Goal: Task Accomplishment & Management: Manage account settings

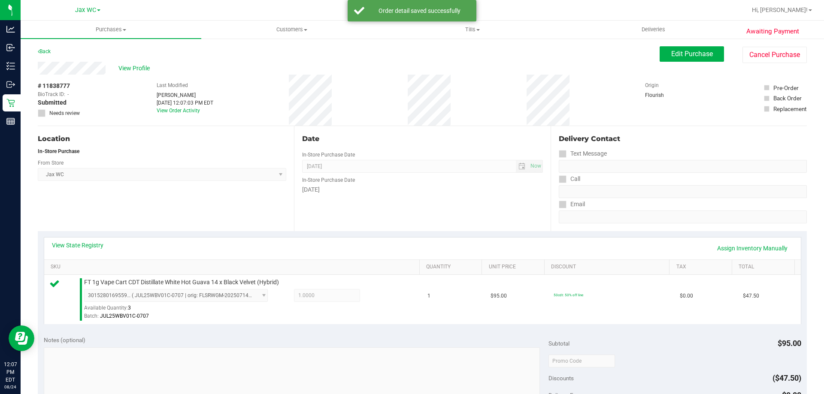
scroll to position [172, 0]
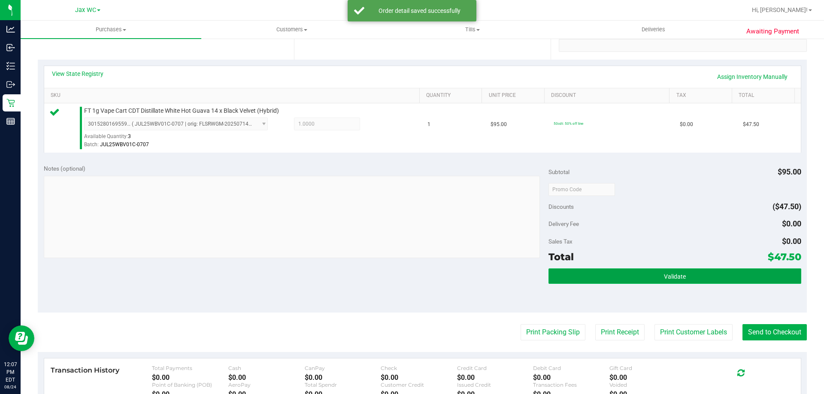
click at [616, 275] on button "Validate" at bounding box center [675, 276] width 252 height 15
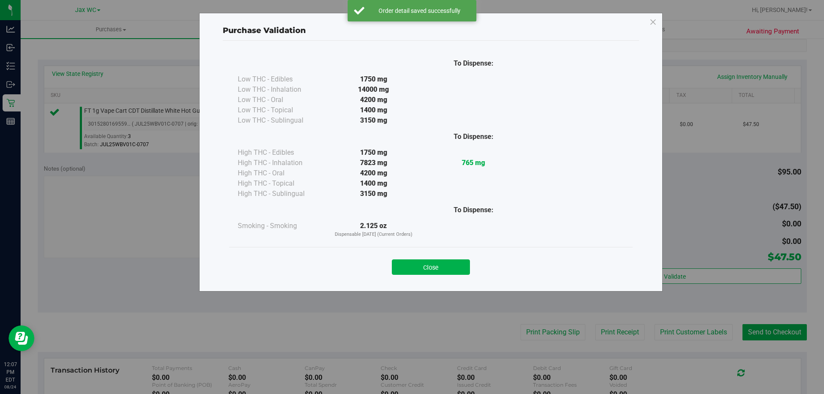
click at [433, 261] on button "Close" at bounding box center [431, 267] width 78 height 15
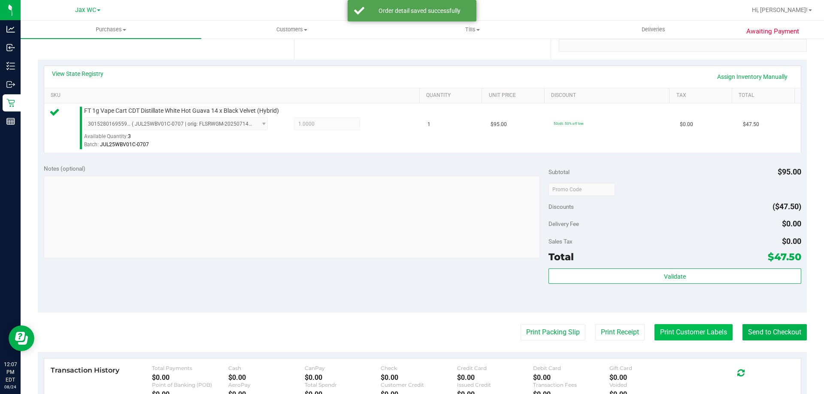
click at [697, 329] on button "Print Customer Labels" at bounding box center [694, 333] width 78 height 16
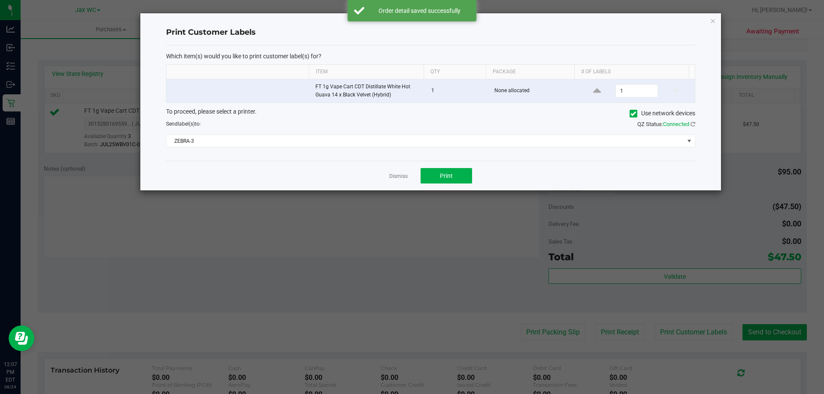
click at [376, 134] on div "To proceed, please select a printer. Use network devices Send label(s) to: QZ S…" at bounding box center [430, 127] width 529 height 41
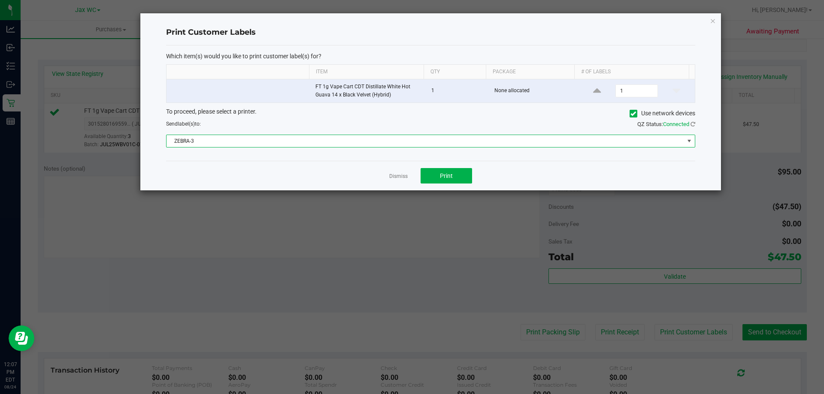
click at [379, 144] on span "ZEBRA-3" at bounding box center [426, 141] width 518 height 12
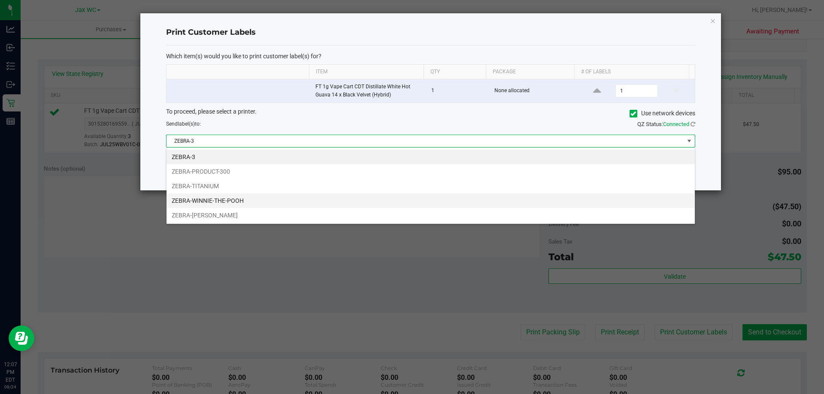
scroll to position [13, 529]
click at [234, 194] on li "ZEBRA-WINNIE-THE-POOH" at bounding box center [431, 201] width 528 height 15
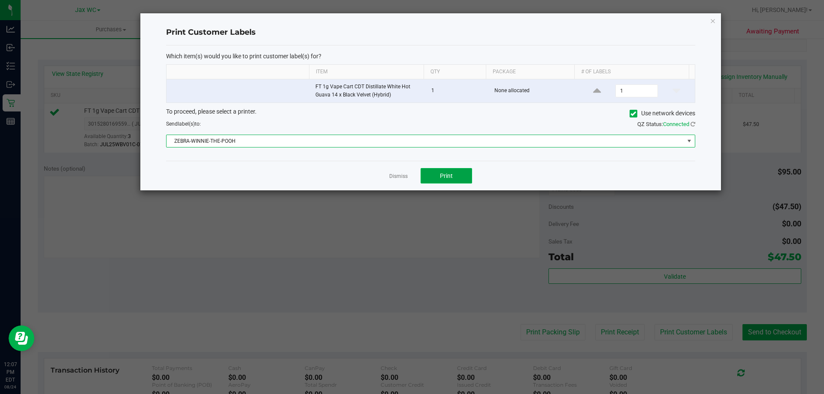
click at [459, 172] on button "Print" at bounding box center [447, 175] width 52 height 15
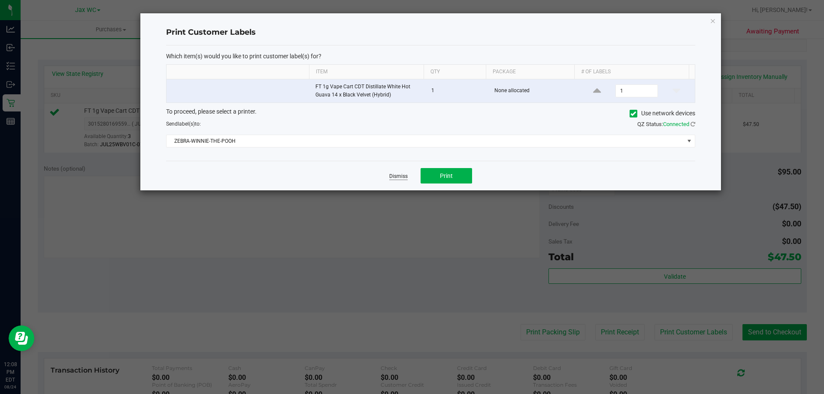
click at [390, 175] on link "Dismiss" at bounding box center [398, 176] width 18 height 7
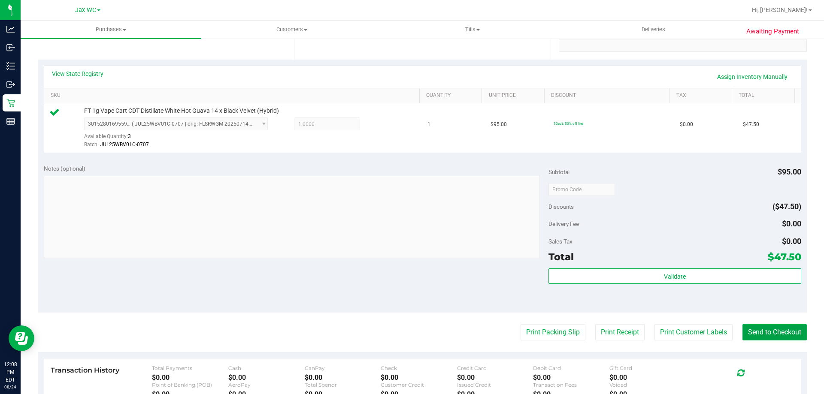
click at [784, 331] on button "Send to Checkout" at bounding box center [775, 333] width 64 height 16
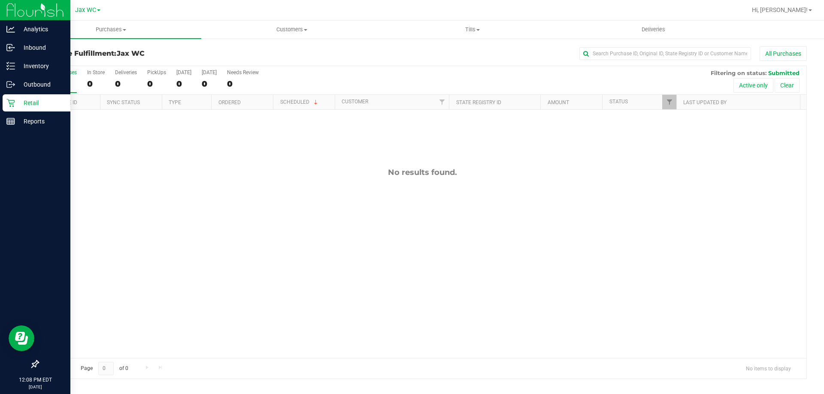
click at [3, 104] on div "Retail" at bounding box center [37, 102] width 68 height 17
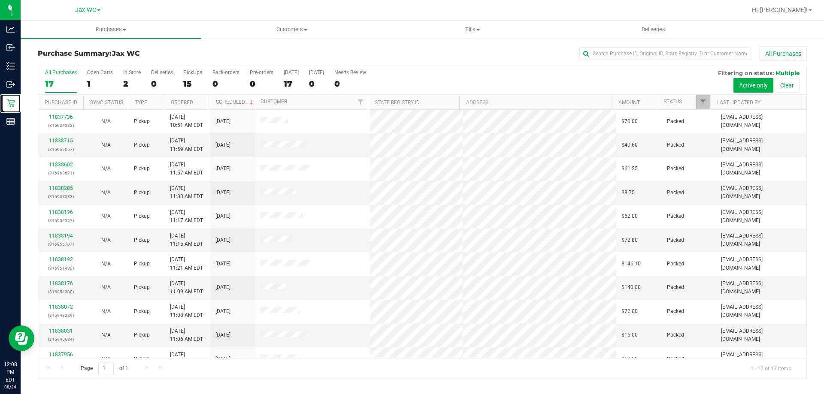
scroll to position [155, 0]
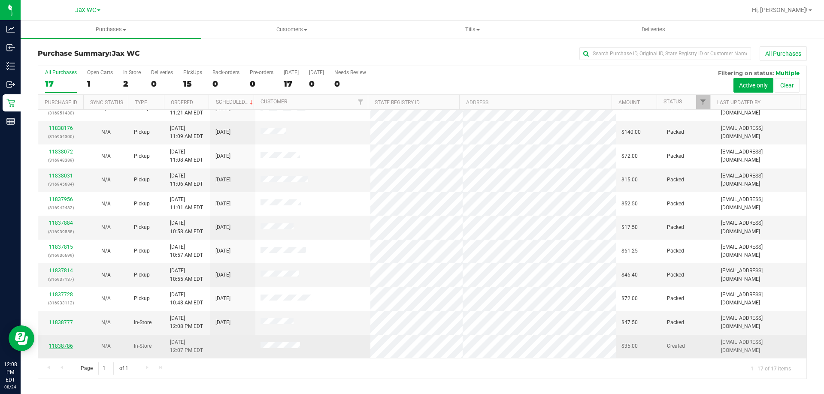
click at [64, 347] on link "11838786" at bounding box center [61, 346] width 24 height 6
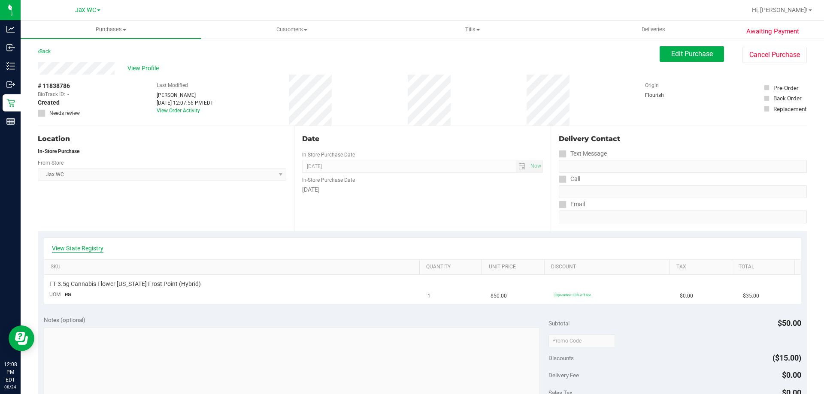
click at [91, 245] on link "View State Registry" at bounding box center [78, 248] width 52 height 9
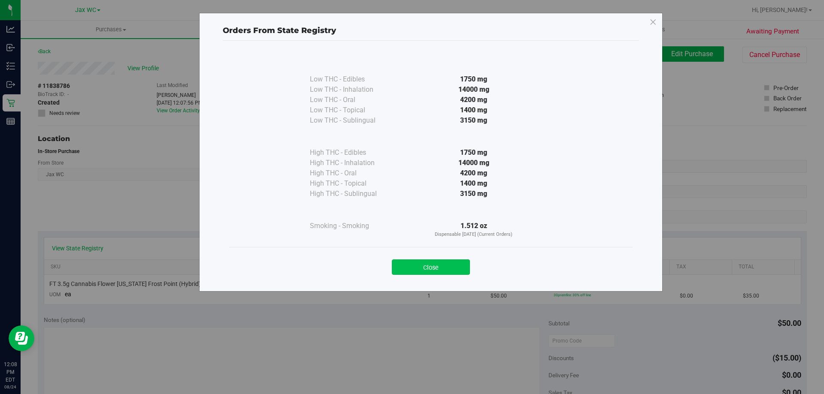
click at [425, 270] on button "Close" at bounding box center [431, 267] width 78 height 15
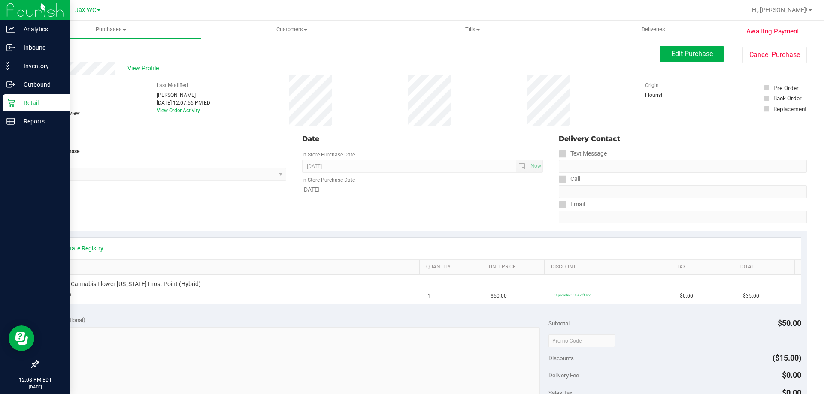
click at [19, 101] on p "Retail" at bounding box center [41, 103] width 52 height 10
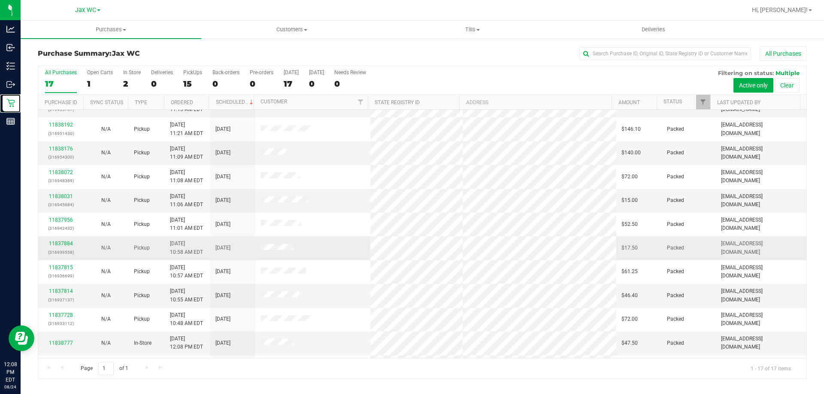
scroll to position [155, 0]
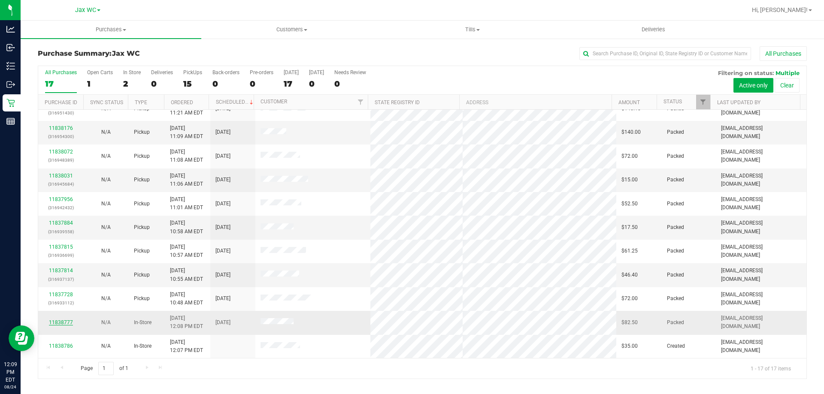
click at [58, 321] on link "11838777" at bounding box center [61, 323] width 24 height 6
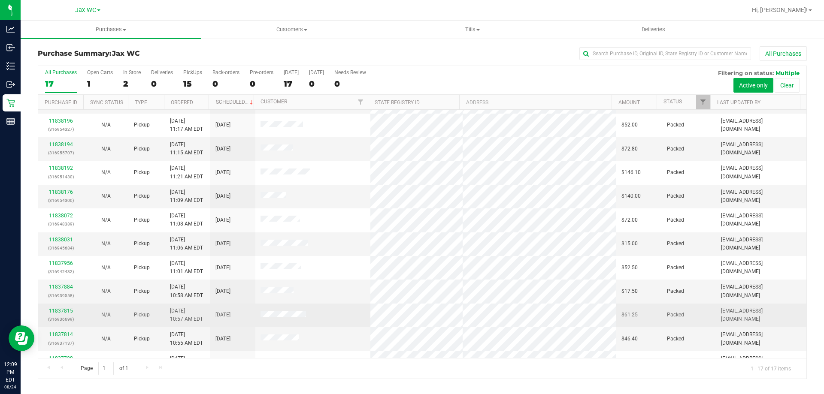
scroll to position [155, 0]
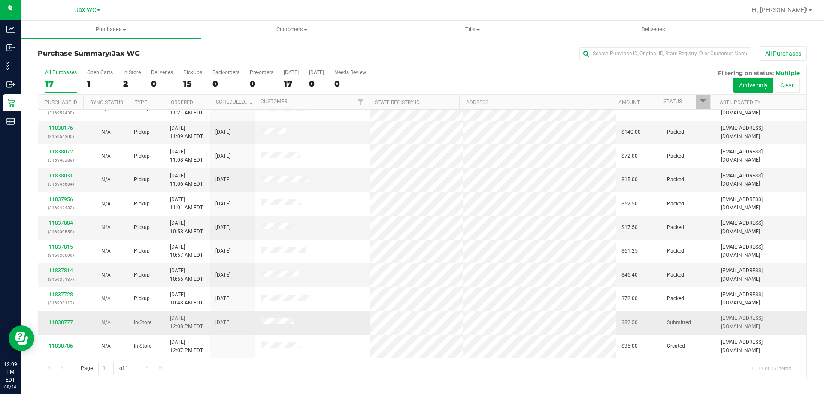
click at [59, 319] on div "11838777" at bounding box center [60, 323] width 35 height 8
click at [61, 319] on div "11838777" at bounding box center [60, 323] width 35 height 8
click at [64, 322] on link "11838777" at bounding box center [61, 323] width 24 height 6
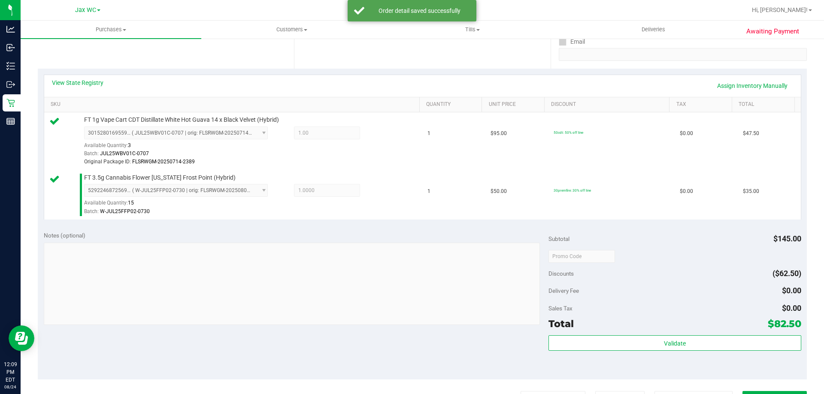
scroll to position [258, 0]
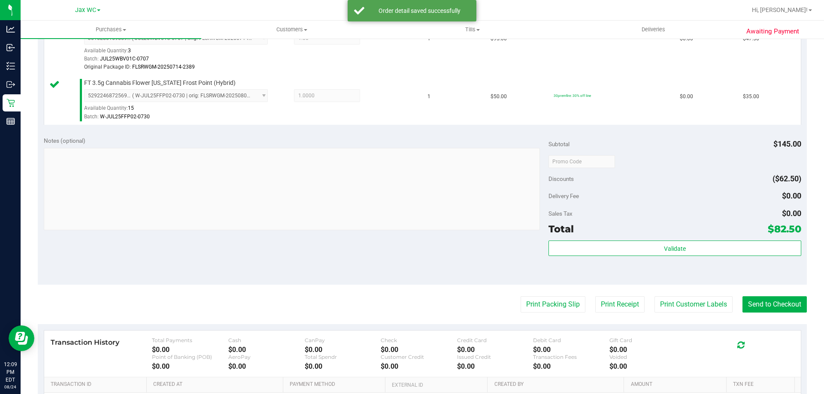
click at [709, 239] on div "Subtotal $145.00 Discounts ($62.50) Delivery Fee $0.00 Sales Tax $0.00 Total $8…" at bounding box center [675, 207] width 252 height 143
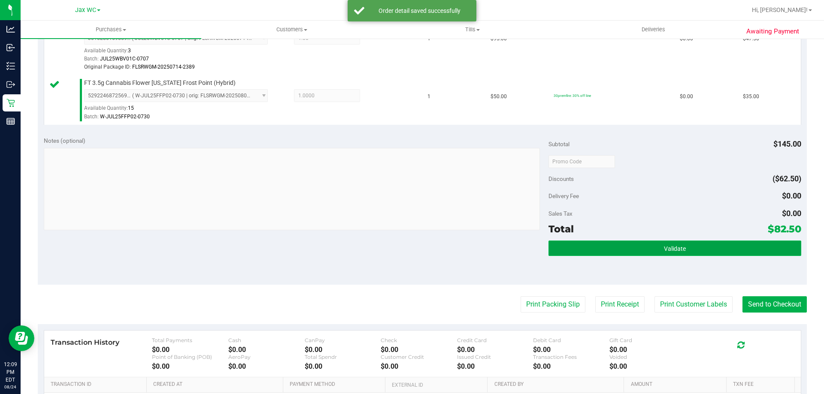
click at [706, 253] on button "Validate" at bounding box center [675, 248] width 252 height 15
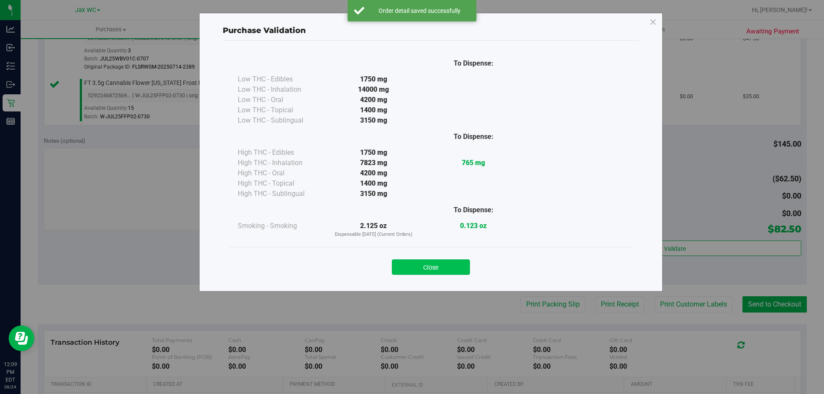
click at [431, 270] on button "Close" at bounding box center [431, 267] width 78 height 15
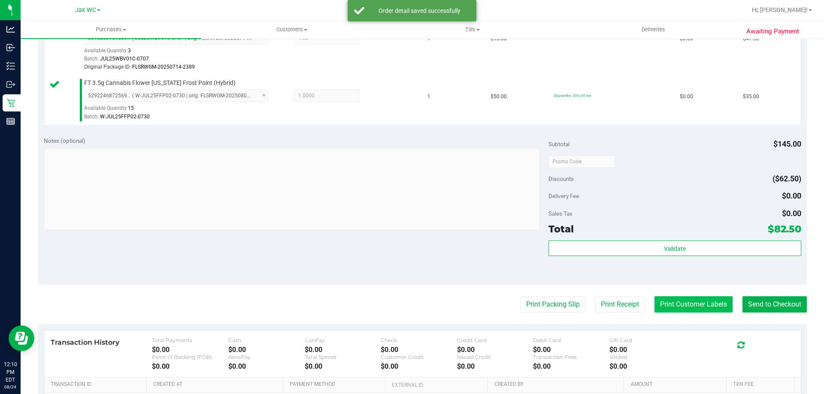
click at [689, 310] on button "Print Customer Labels" at bounding box center [694, 305] width 78 height 16
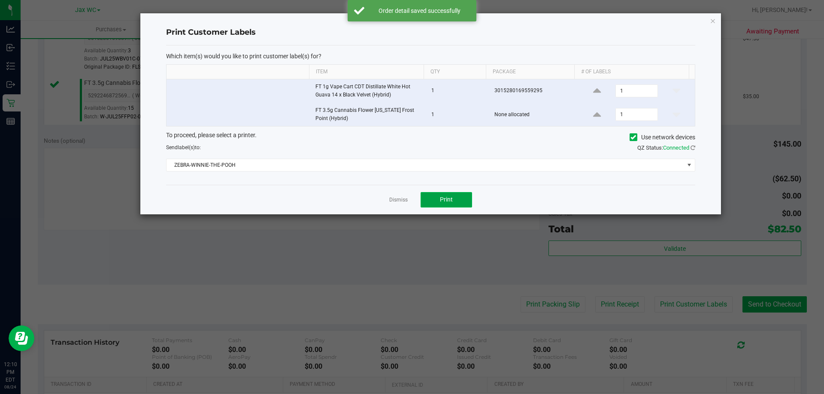
click at [447, 203] on span "Print" at bounding box center [446, 199] width 13 height 7
click at [404, 196] on app-cancel-button "Dismiss" at bounding box center [398, 199] width 18 height 9
click at [401, 199] on link "Dismiss" at bounding box center [398, 200] width 18 height 7
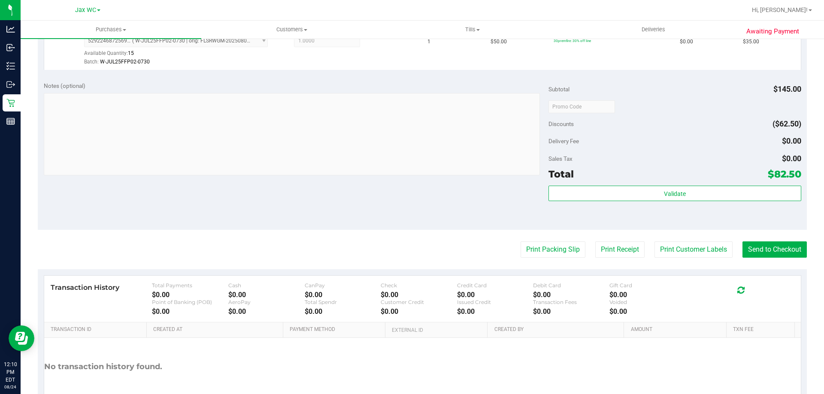
scroll to position [343, 0]
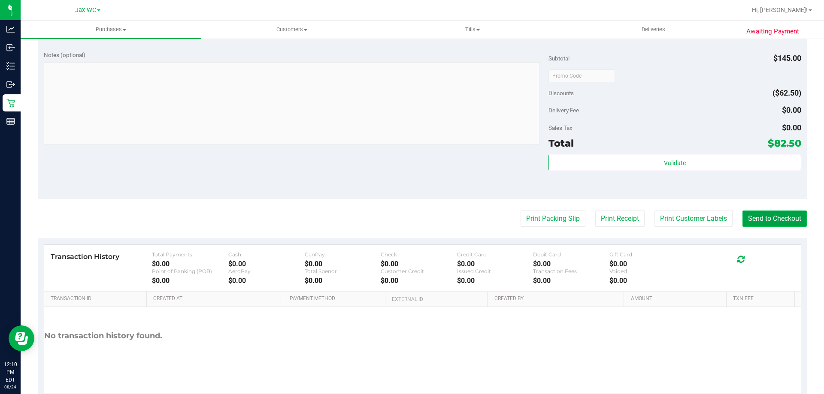
click at [756, 218] on button "Send to Checkout" at bounding box center [775, 219] width 64 height 16
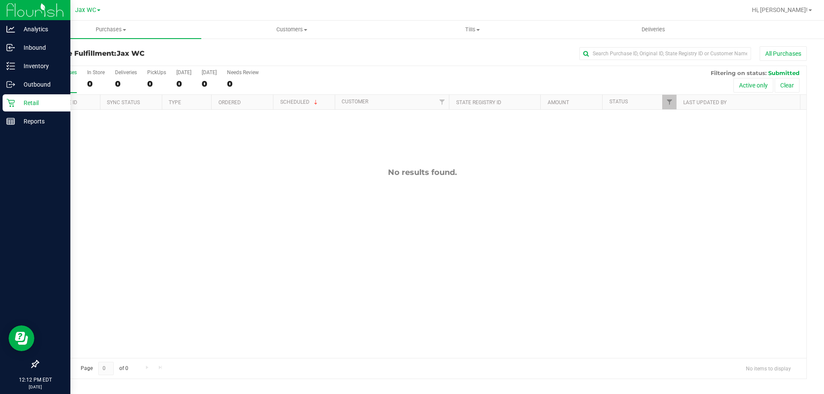
click at [15, 106] on p "Retail" at bounding box center [41, 103] width 52 height 10
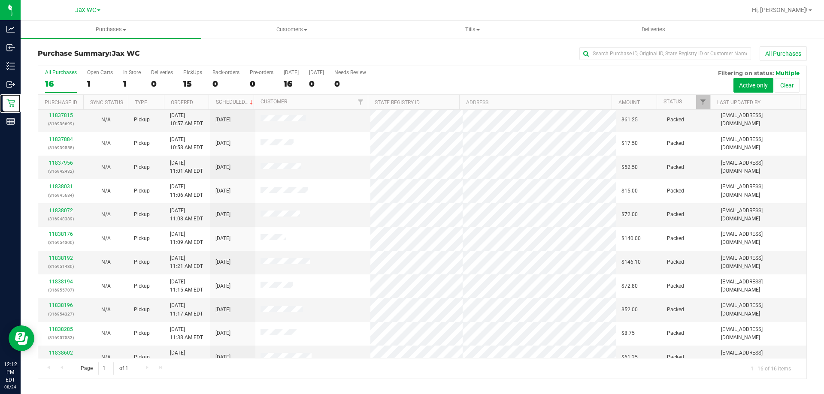
scroll to position [132, 0]
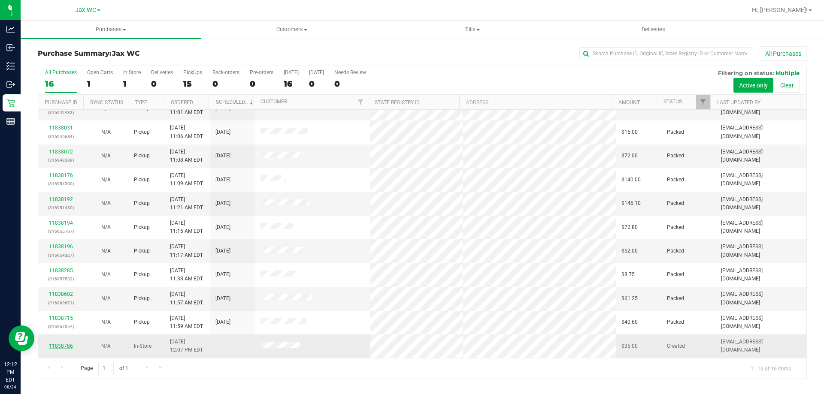
click at [64, 345] on link "11838786" at bounding box center [61, 346] width 24 height 6
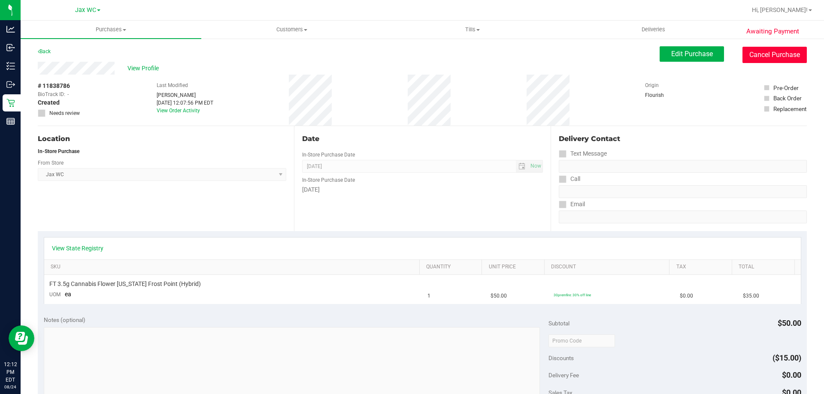
click at [777, 50] on button "Cancel Purchase" at bounding box center [775, 55] width 64 height 16
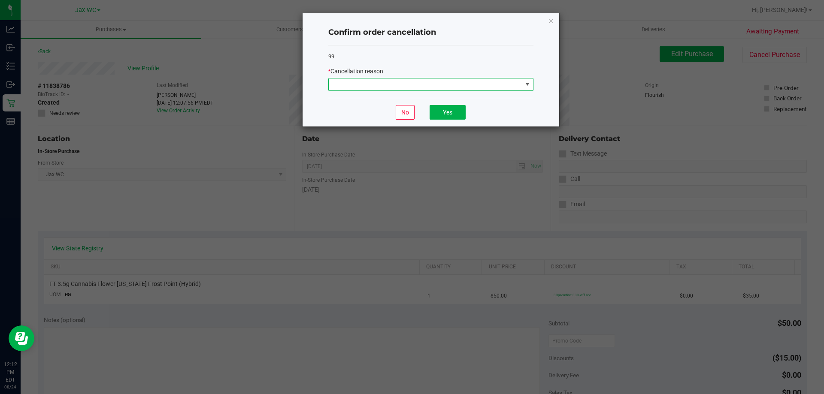
click at [443, 85] on span at bounding box center [426, 85] width 194 height 12
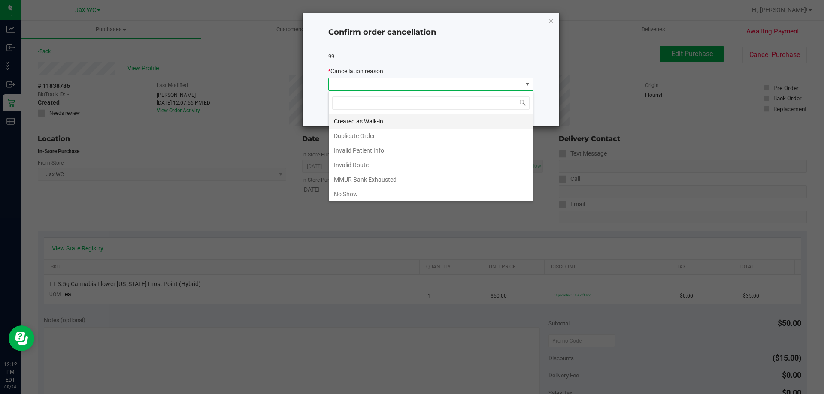
scroll to position [13, 205]
click at [376, 136] on li "Duplicate Order" at bounding box center [431, 136] width 204 height 15
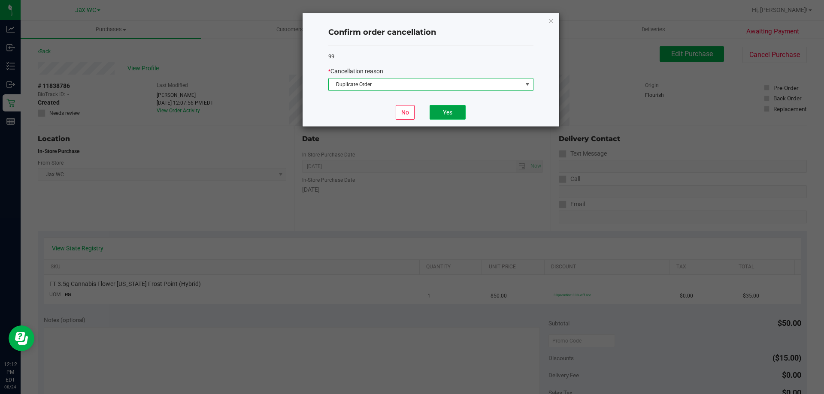
click at [448, 110] on button "Yes" at bounding box center [448, 112] width 36 height 15
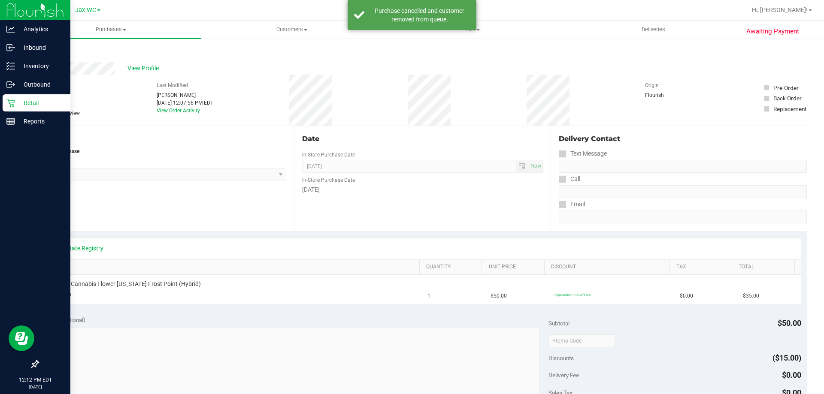
click at [18, 100] on p "Retail" at bounding box center [41, 103] width 52 height 10
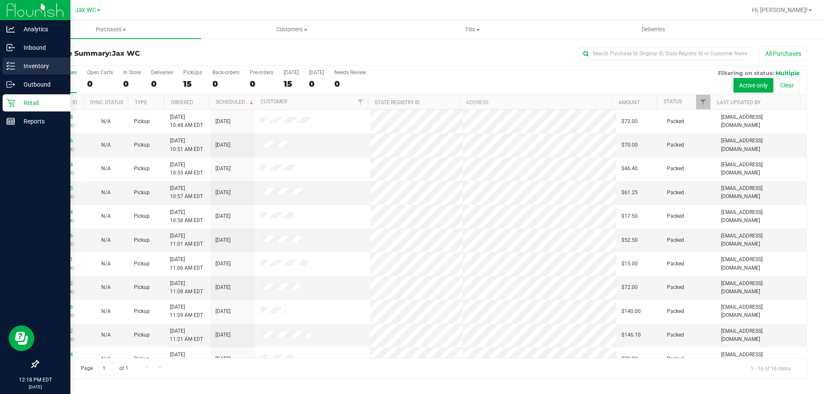
click at [6, 72] on div "Inventory" at bounding box center [37, 66] width 68 height 17
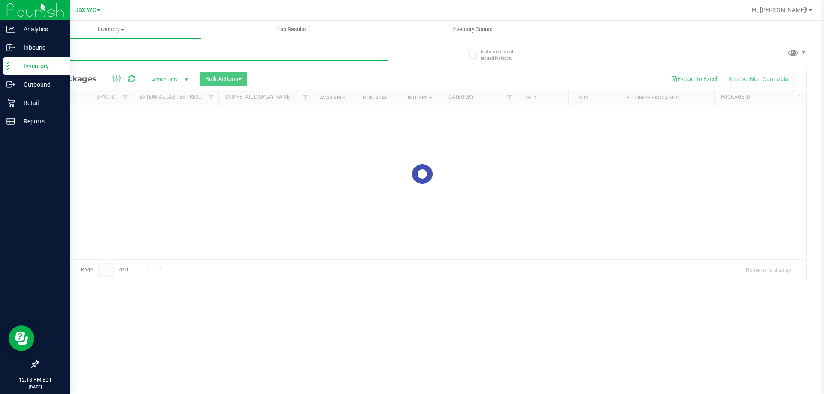
click at [77, 59] on div "Inventory All packages All inventory Waste log Create inventory Lab Results Inv…" at bounding box center [423, 208] width 804 height 374
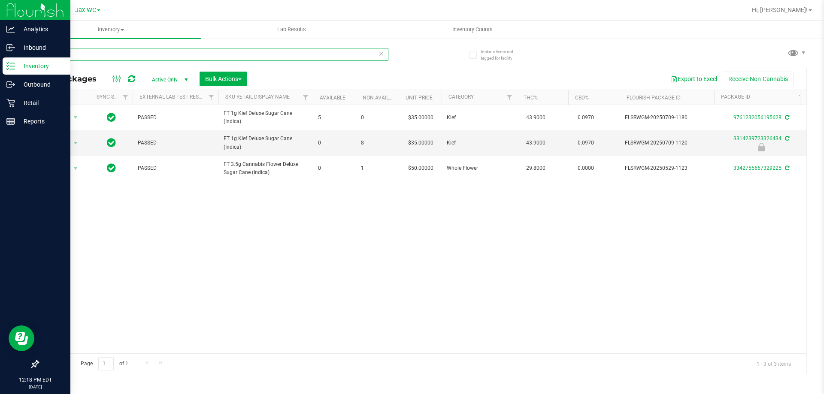
type input "dsc"
click at [12, 100] on icon at bounding box center [10, 103] width 8 height 8
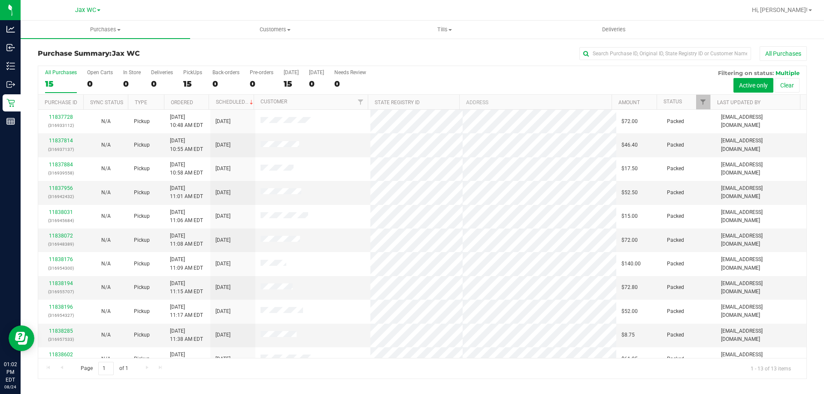
click at [275, 21] on link "Customers All customers Add a new customer All physicians" at bounding box center [275, 30] width 170 height 18
click at [276, 35] on uib-tab-heading "Customers All customers Add a new customer All physicians" at bounding box center [275, 30] width 170 height 18
click at [275, 31] on span "Customers" at bounding box center [275, 30] width 170 height 8
click at [271, 30] on span "Customers" at bounding box center [275, 30] width 170 height 8
click at [258, 26] on span "Customers" at bounding box center [275, 30] width 170 height 8
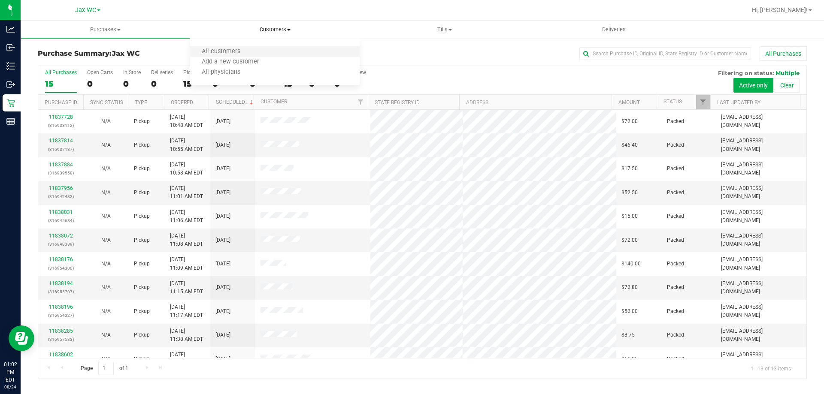
click at [252, 50] on li "All customers" at bounding box center [275, 52] width 170 height 10
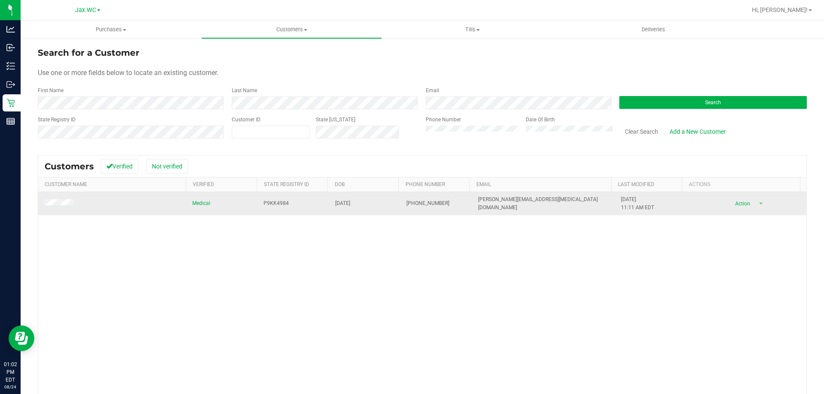
click at [74, 203] on span at bounding box center [59, 204] width 33 height 9
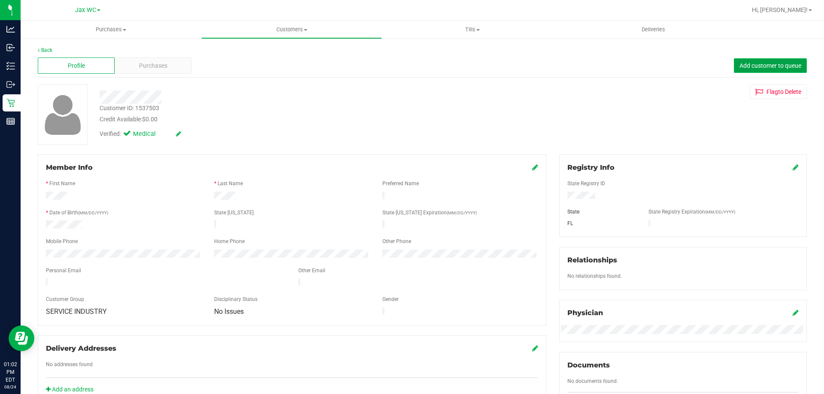
click at [740, 65] on span "Add customer to queue" at bounding box center [771, 65] width 62 height 7
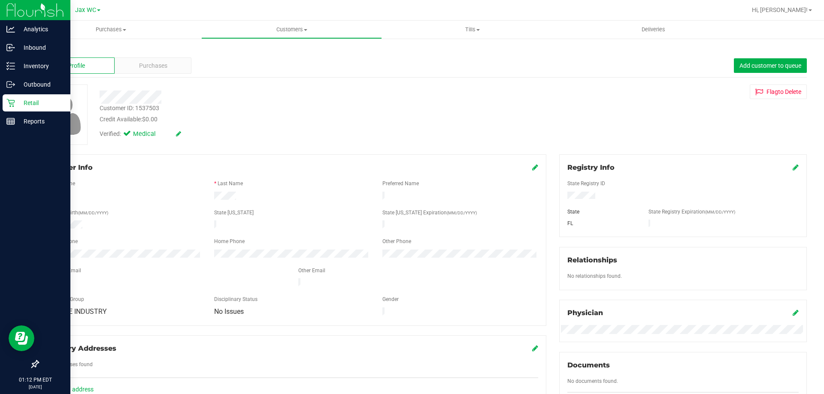
click at [4, 107] on div "Retail" at bounding box center [37, 102] width 68 height 17
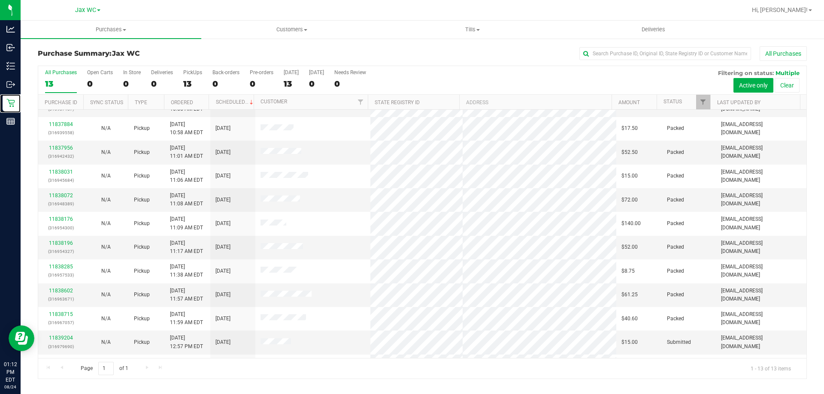
scroll to position [60, 0]
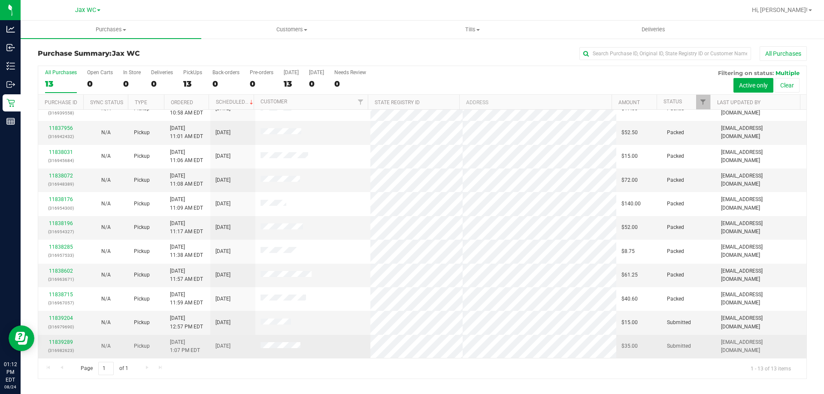
click at [47, 343] on div "11839289 (316982623)" at bounding box center [60, 347] width 35 height 16
click at [68, 344] on link "11839289" at bounding box center [61, 343] width 24 height 6
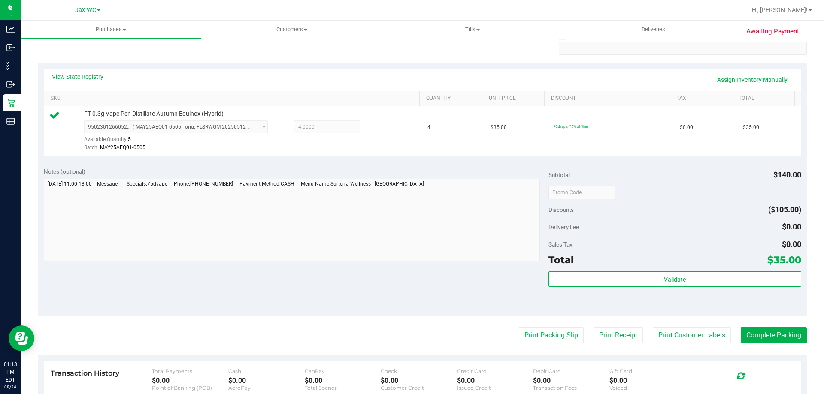
scroll to position [172, 0]
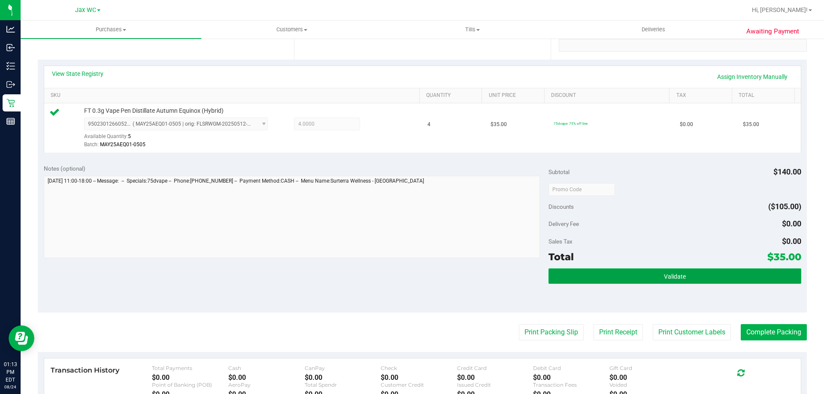
click at [684, 279] on button "Validate" at bounding box center [675, 276] width 252 height 15
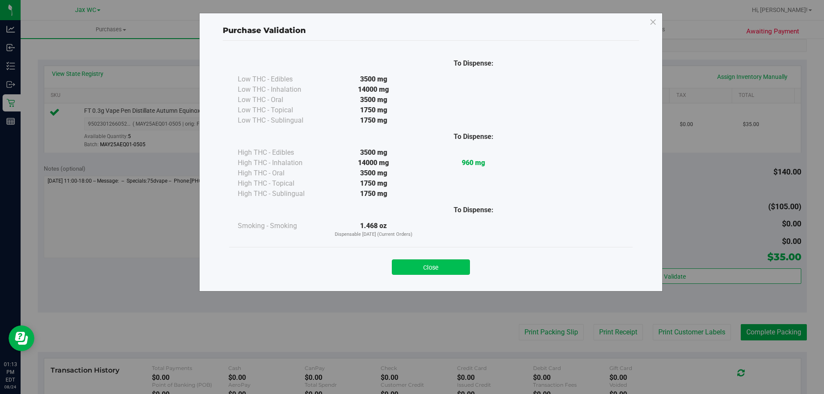
click at [421, 266] on button "Close" at bounding box center [431, 267] width 78 height 15
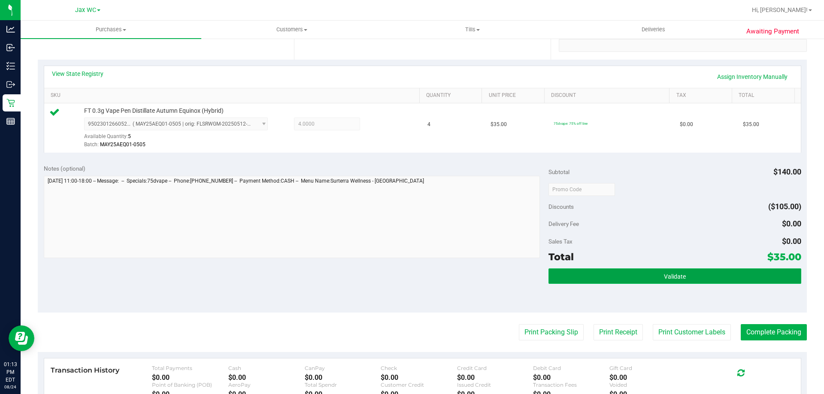
click at [620, 280] on button "Validate" at bounding box center [675, 276] width 252 height 15
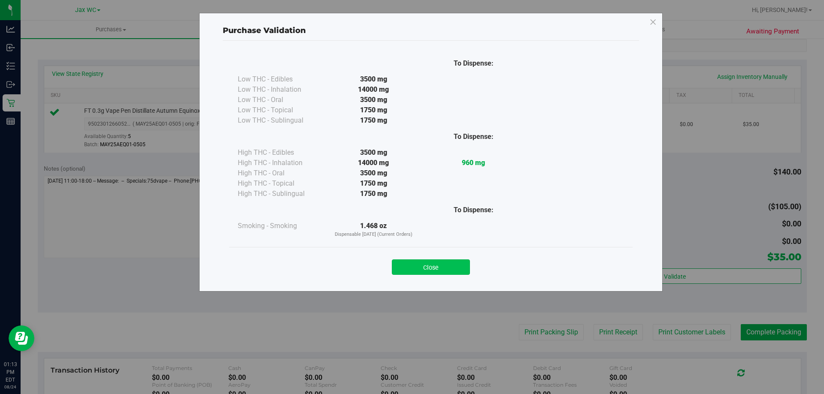
click at [449, 271] on button "Close" at bounding box center [431, 267] width 78 height 15
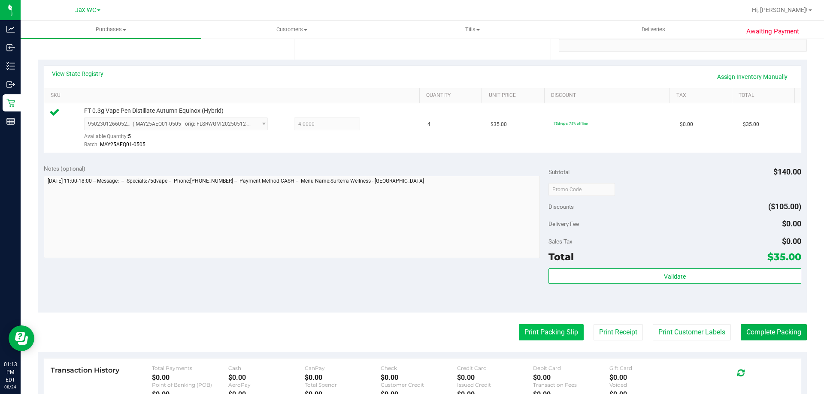
click at [527, 337] on button "Print Packing Slip" at bounding box center [551, 333] width 65 height 16
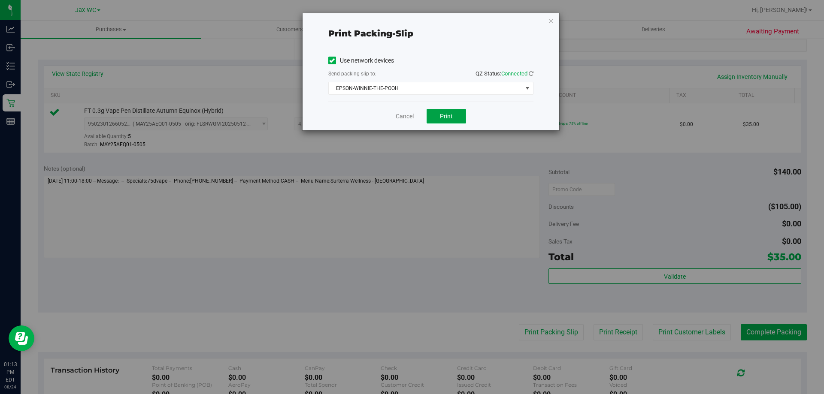
click at [434, 118] on button "Print" at bounding box center [446, 116] width 39 height 15
click at [404, 119] on link "Cancel" at bounding box center [405, 116] width 18 height 9
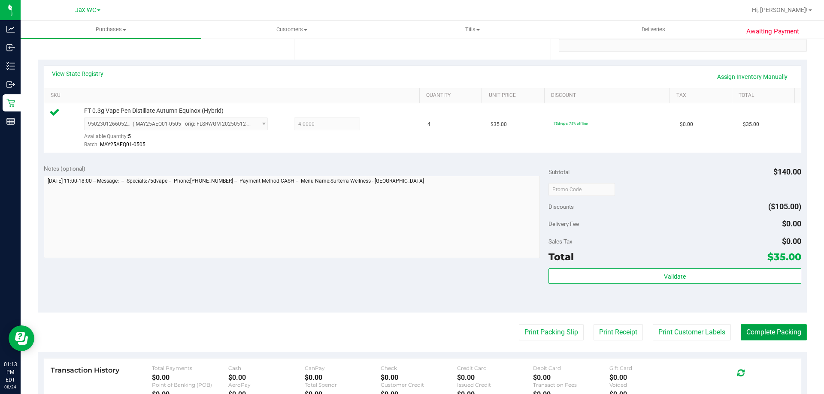
click at [773, 332] on button "Complete Packing" at bounding box center [774, 333] width 66 height 16
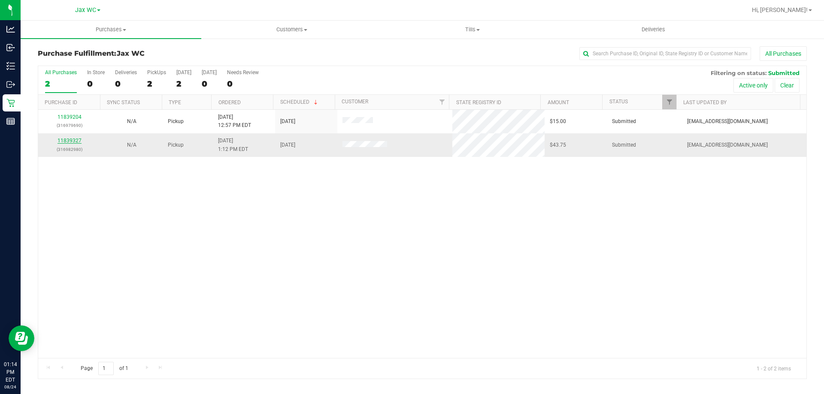
click at [76, 139] on link "11839327" at bounding box center [70, 141] width 24 height 6
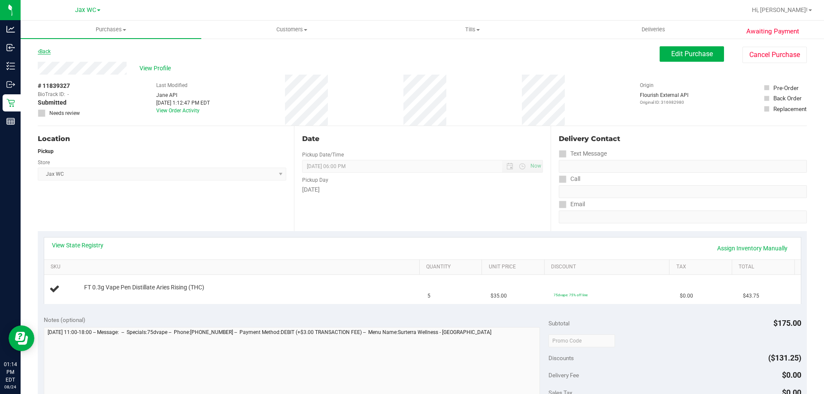
click at [50, 51] on link "Back" at bounding box center [44, 52] width 13 height 6
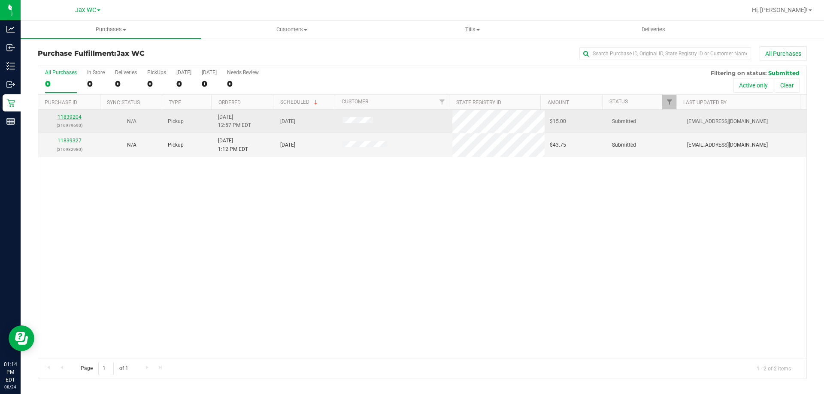
click at [61, 115] on link "11839204" at bounding box center [70, 117] width 24 height 6
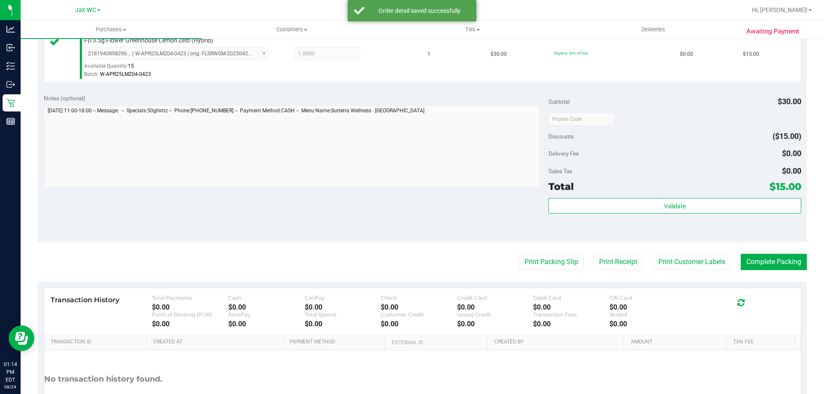
scroll to position [136, 0]
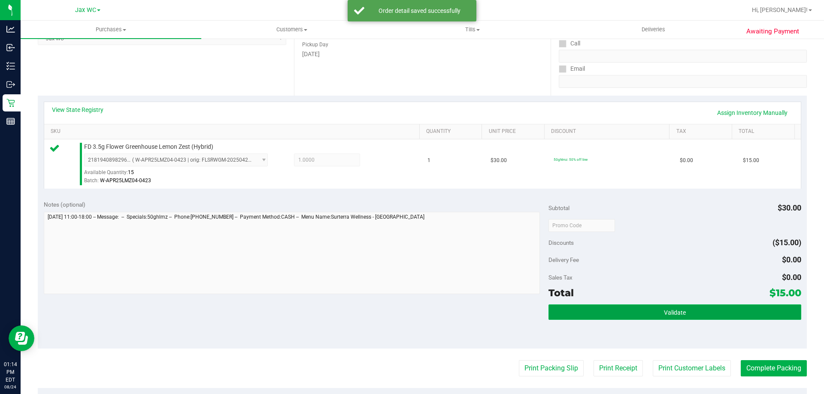
click at [615, 310] on button "Validate" at bounding box center [675, 312] width 252 height 15
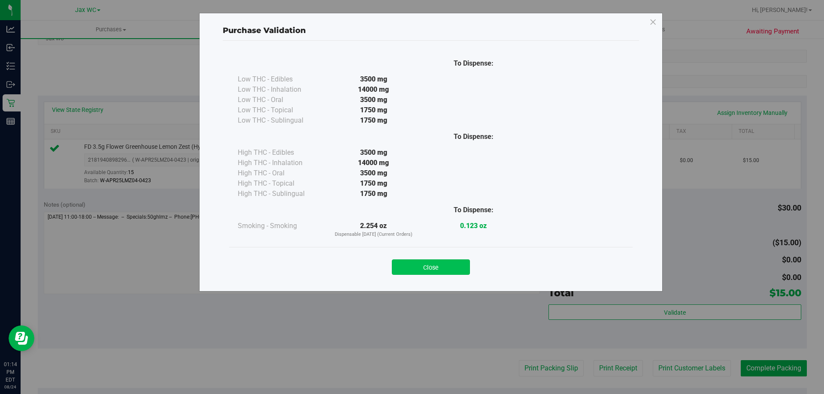
click at [413, 261] on button "Close" at bounding box center [431, 267] width 78 height 15
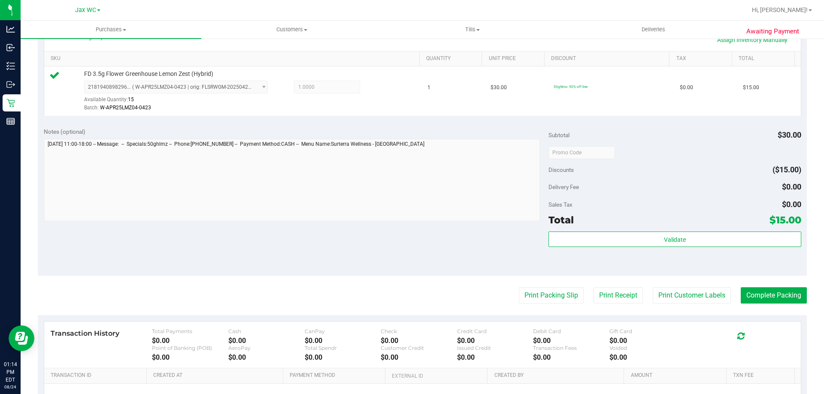
scroll to position [307, 0]
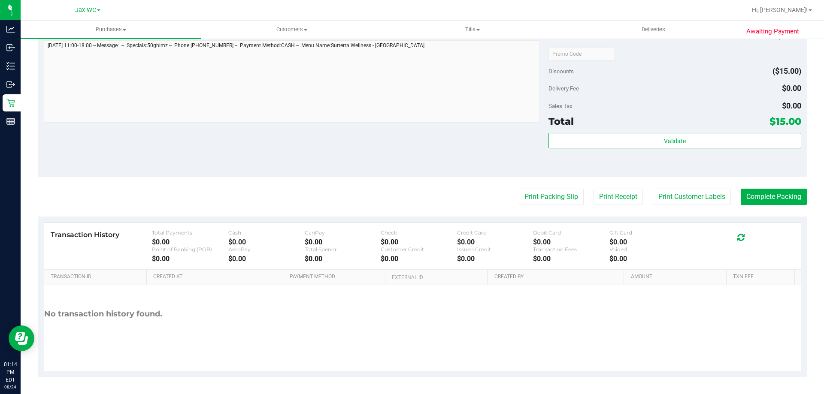
click at [513, 207] on purchase-details "Back Edit Purchase Cancel Purchase View Profile # 11839204 BioTrack ID: - Submi…" at bounding box center [422, 58] width 769 height 638
click at [531, 200] on button "Print Packing Slip" at bounding box center [551, 197] width 65 height 16
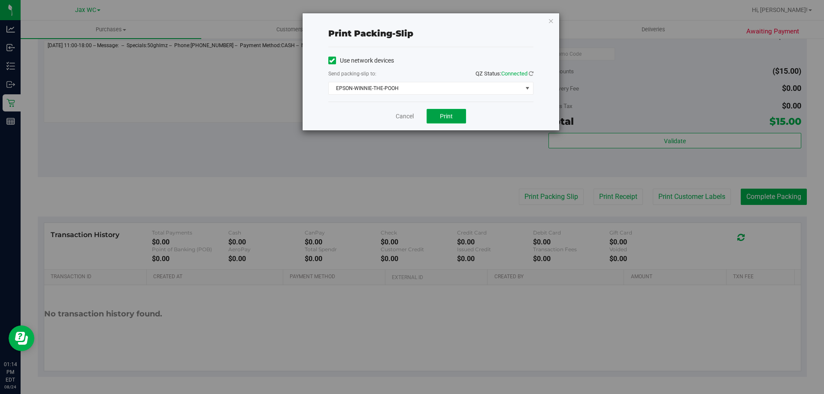
click at [444, 119] on span "Print" at bounding box center [446, 116] width 13 height 7
click at [406, 117] on link "Cancel" at bounding box center [405, 116] width 18 height 9
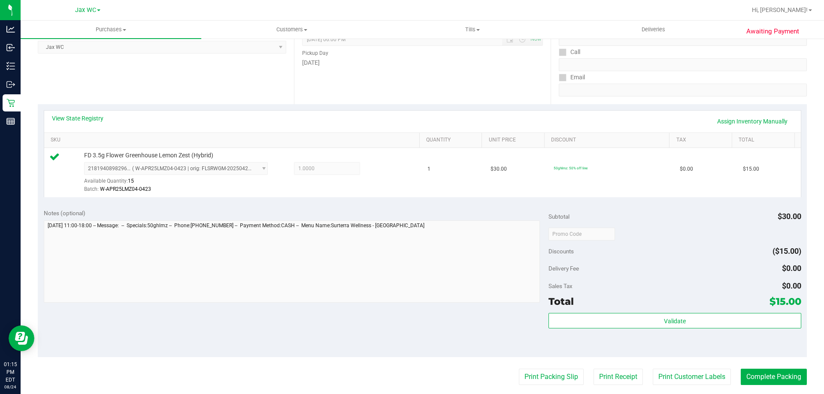
scroll to position [258, 0]
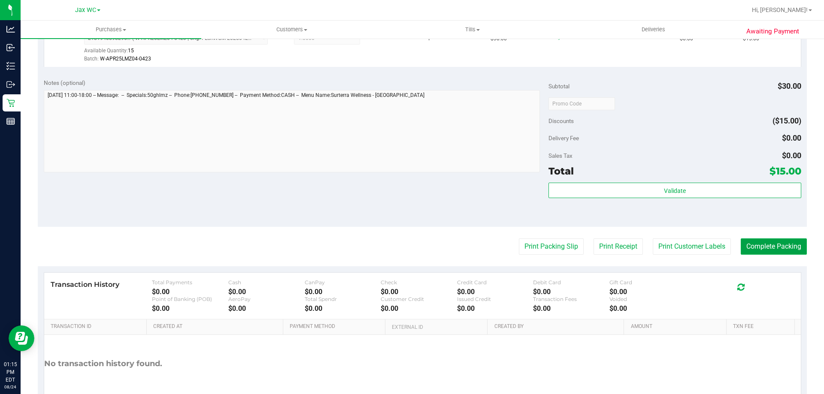
click at [802, 243] on div "Awaiting Payment Back Edit Purchase Cancel Purchase View Profile # 11839204 Bio…" at bounding box center [423, 112] width 804 height 664
click at [783, 242] on button "Complete Packing" at bounding box center [774, 247] width 66 height 16
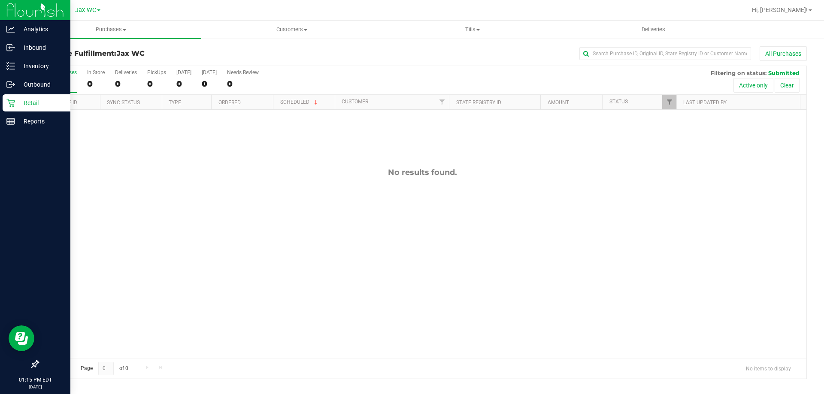
click at [21, 103] on p "Retail" at bounding box center [41, 103] width 52 height 10
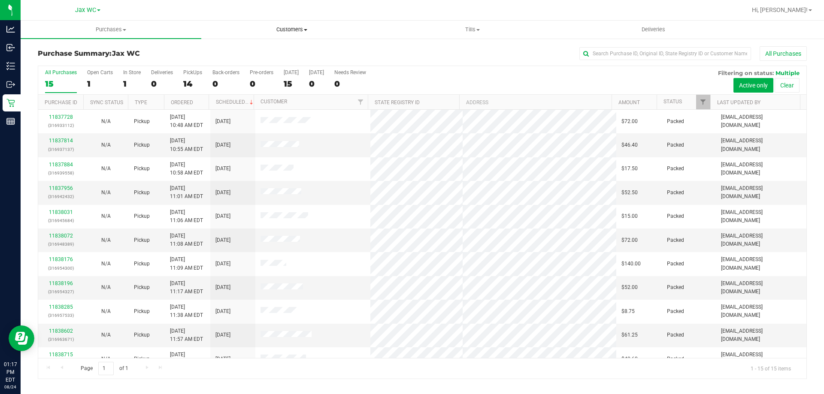
click at [304, 26] on span "Customers" at bounding box center [292, 30] width 180 height 8
click at [461, 29] on span "Tills" at bounding box center [472, 30] width 180 height 8
click at [415, 51] on span "Manage tills" at bounding box center [411, 51] width 58 height 7
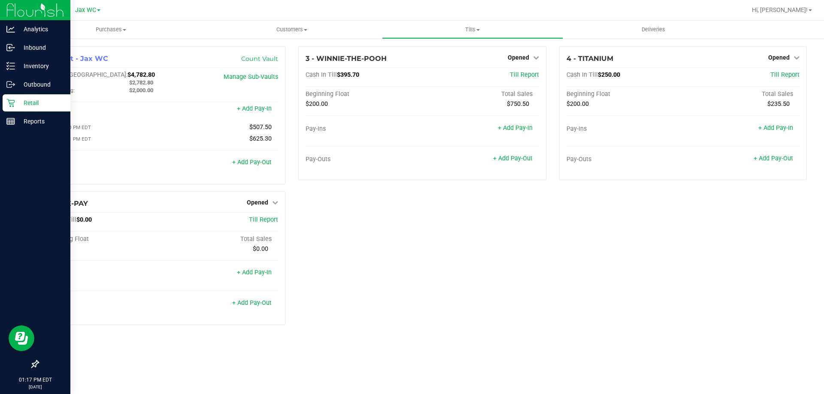
click at [16, 97] on div "Retail" at bounding box center [37, 102] width 68 height 17
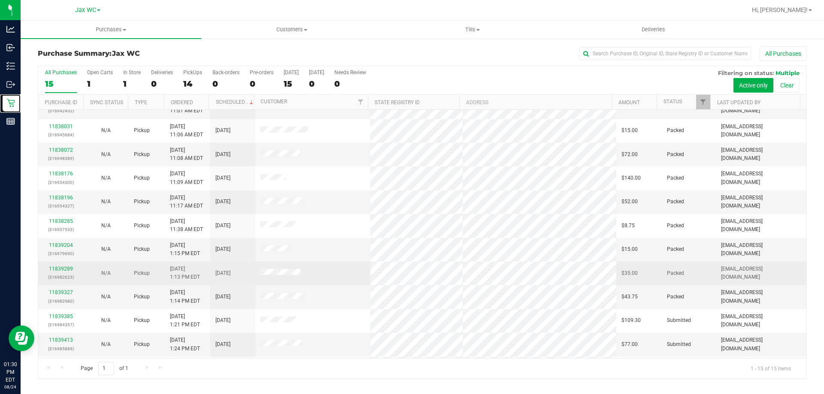
scroll to position [108, 0]
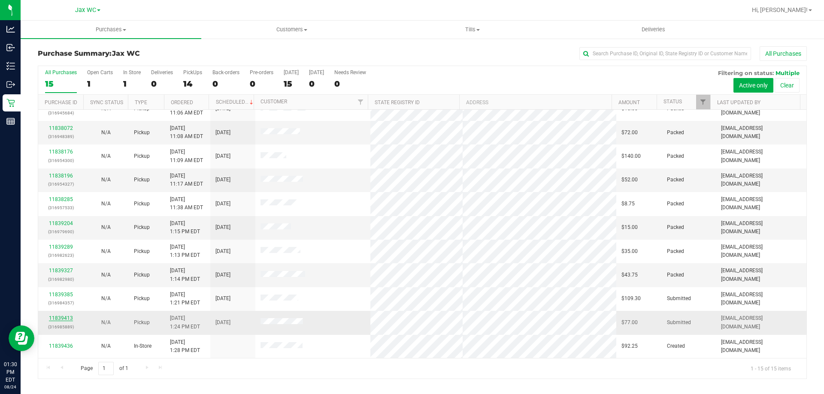
click at [57, 317] on link "11839413" at bounding box center [61, 318] width 24 height 6
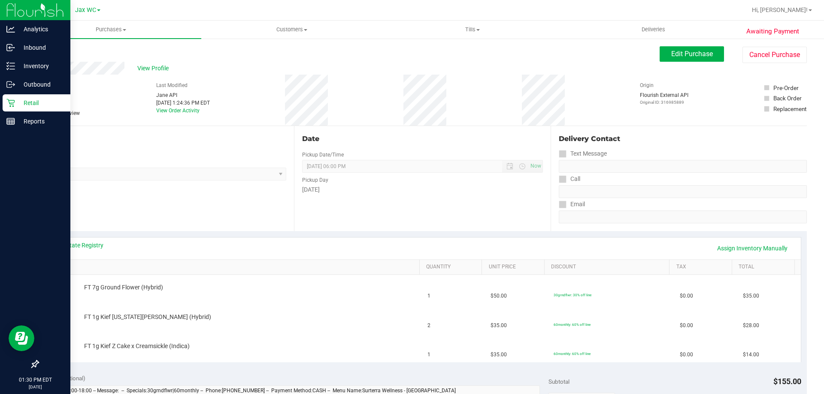
click at [39, 104] on p "Retail" at bounding box center [41, 103] width 52 height 10
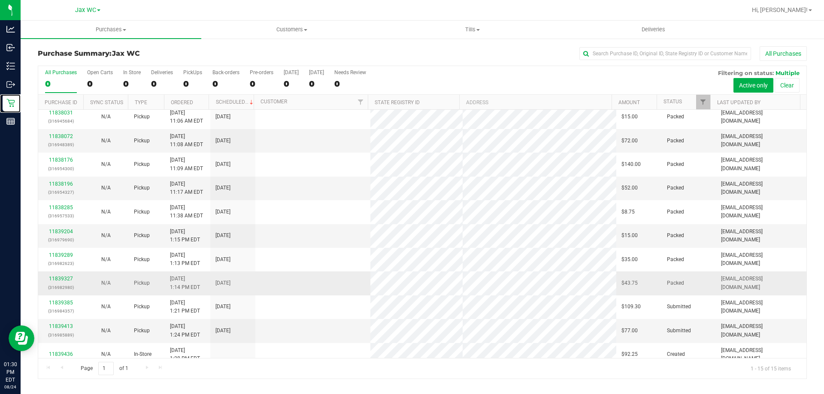
scroll to position [108, 0]
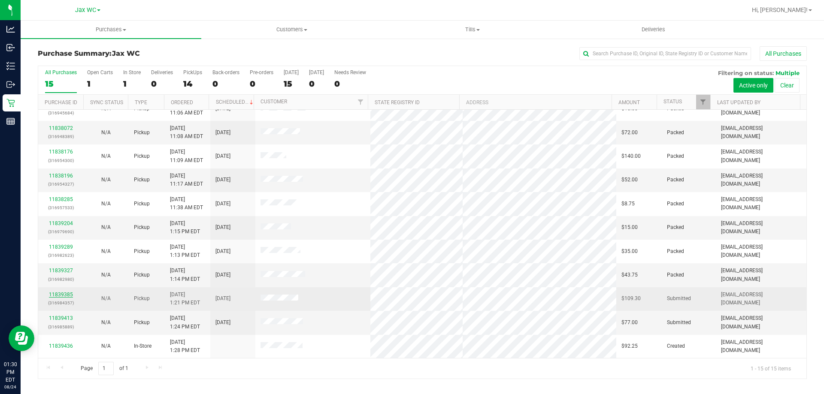
click at [53, 294] on link "11839385" at bounding box center [61, 295] width 24 height 6
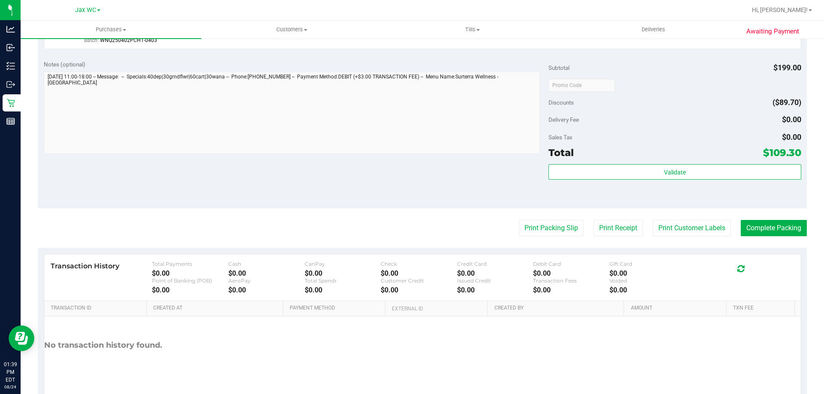
scroll to position [429, 0]
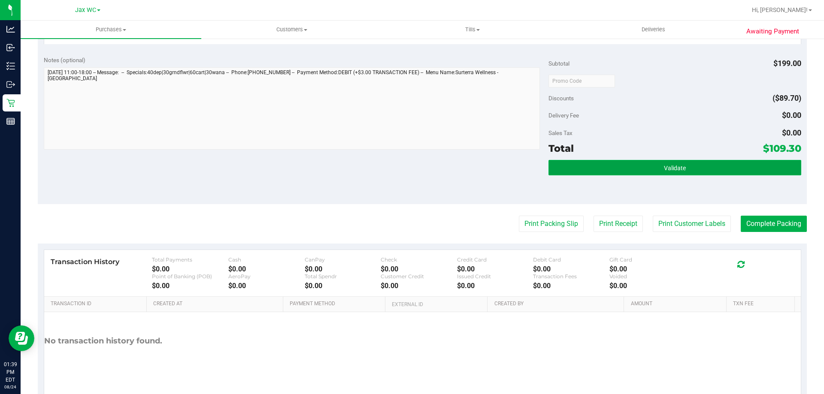
click at [717, 171] on button "Validate" at bounding box center [675, 167] width 252 height 15
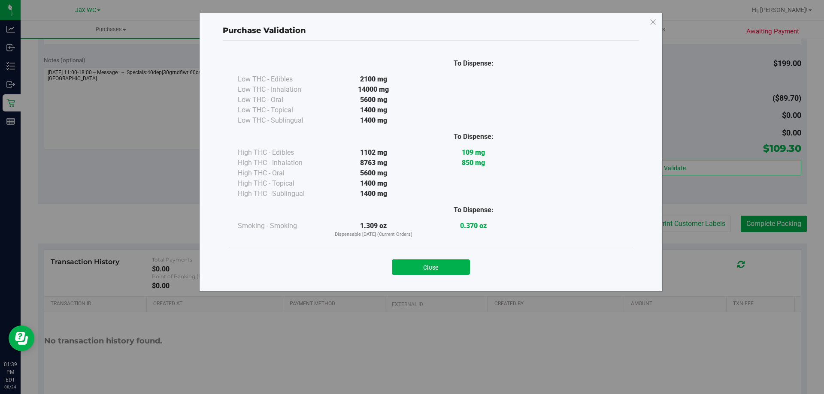
click at [443, 278] on div "Close" at bounding box center [430, 264] width 403 height 35
click at [438, 264] on button "Close" at bounding box center [431, 267] width 78 height 15
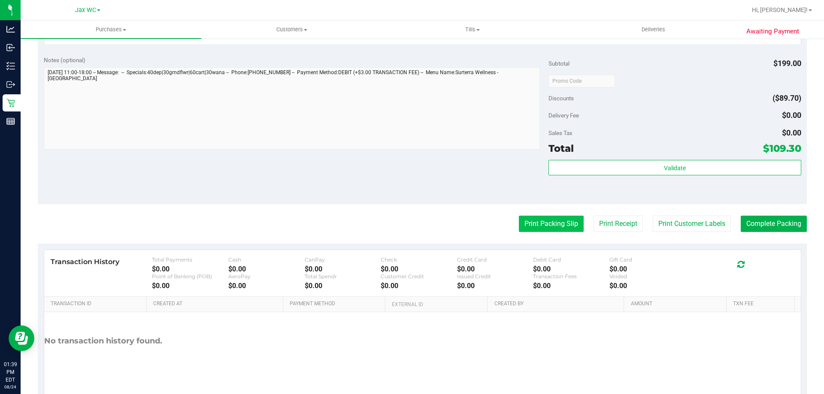
drag, startPoint x: 541, startPoint y: 222, endPoint x: 541, endPoint y: 216, distance: 6.0
click at [541, 216] on button "Print Packing Slip" at bounding box center [551, 224] width 65 height 16
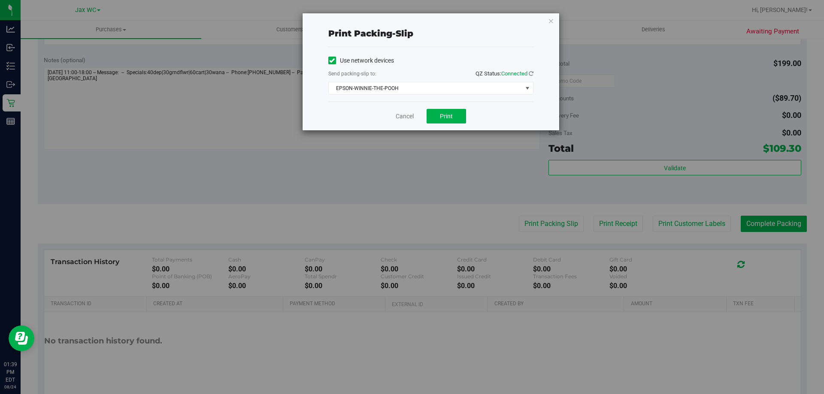
click at [461, 104] on div "Cancel Print" at bounding box center [430, 116] width 205 height 29
click at [458, 116] on button "Print" at bounding box center [446, 116] width 39 height 15
click at [401, 117] on link "Cancel" at bounding box center [405, 116] width 18 height 9
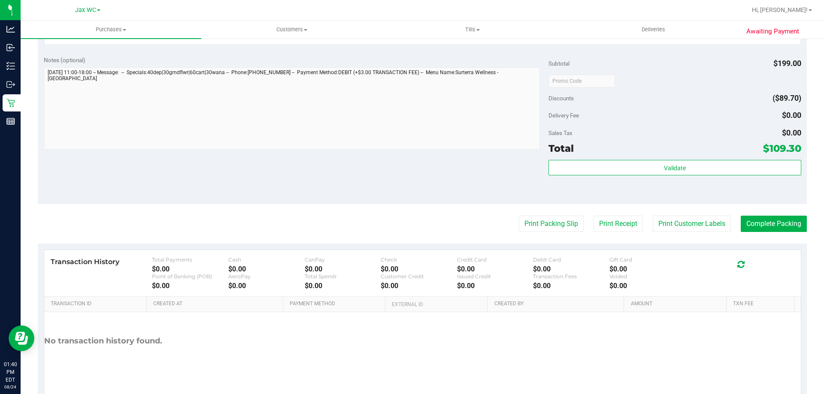
click at [717, 152] on div "Total $109.30" at bounding box center [675, 148] width 252 height 15
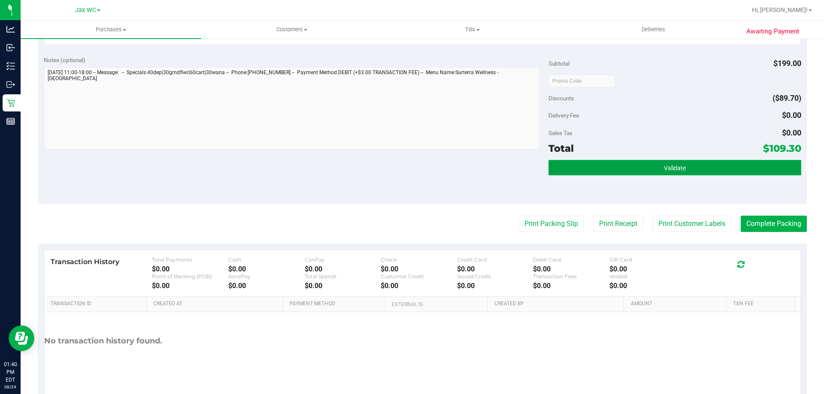
click at [712, 164] on button "Validate" at bounding box center [675, 167] width 252 height 15
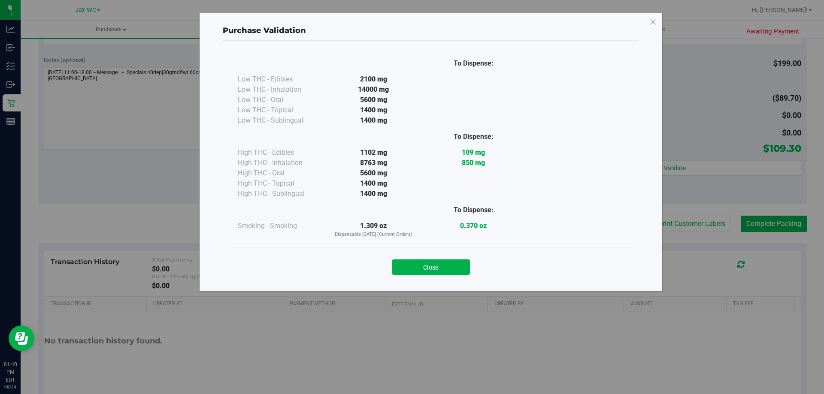
drag, startPoint x: 445, startPoint y: 279, endPoint x: 469, endPoint y: 279, distance: 24.0
click at [446, 279] on div "Close" at bounding box center [430, 264] width 403 height 35
click at [455, 272] on button "Close" at bounding box center [431, 267] width 78 height 15
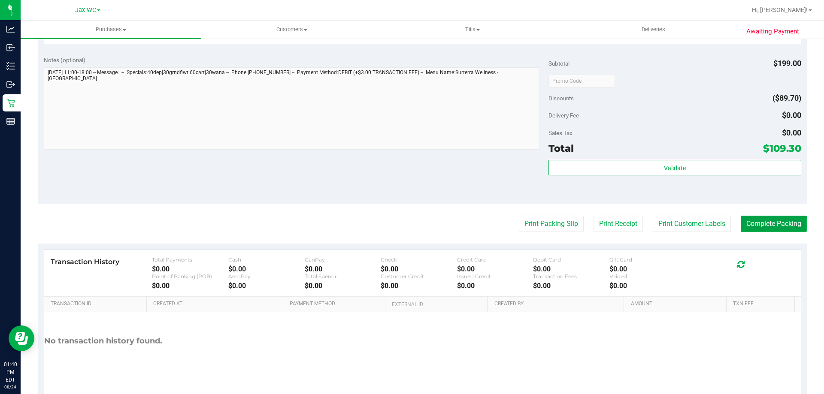
click at [771, 227] on button "Complete Packing" at bounding box center [774, 224] width 66 height 16
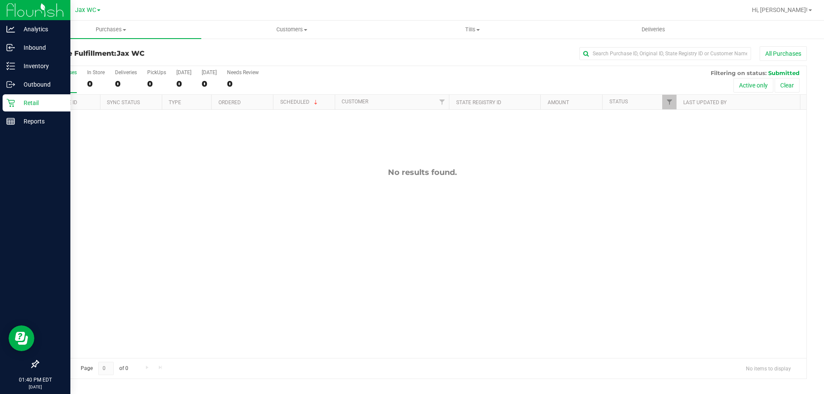
click at [14, 106] on icon at bounding box center [10, 103] width 8 height 8
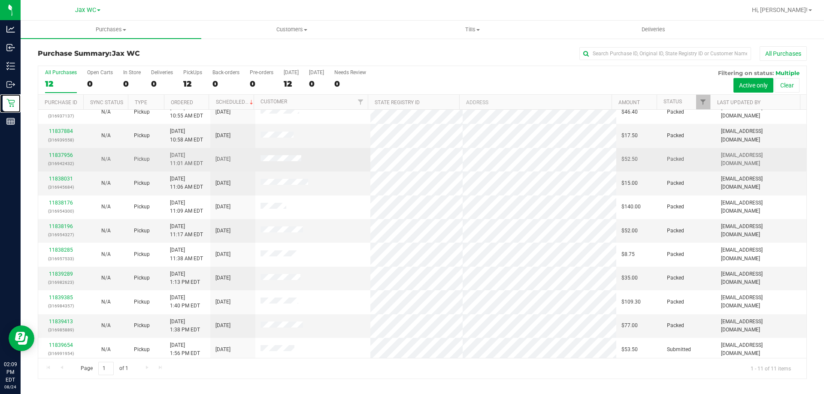
scroll to position [12, 0]
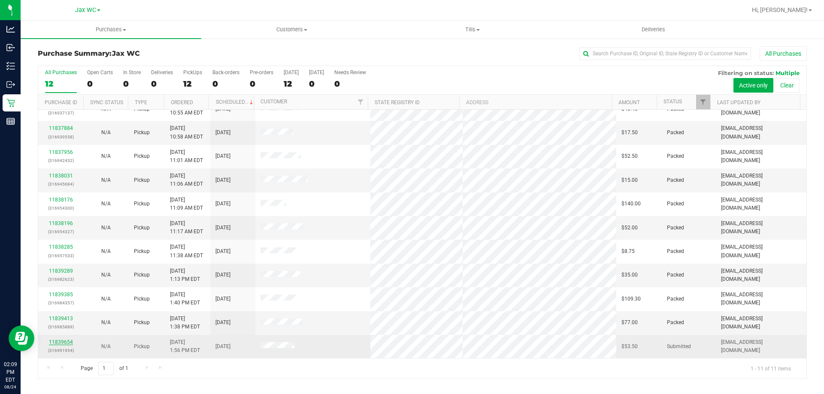
click at [62, 341] on link "11839654" at bounding box center [61, 343] width 24 height 6
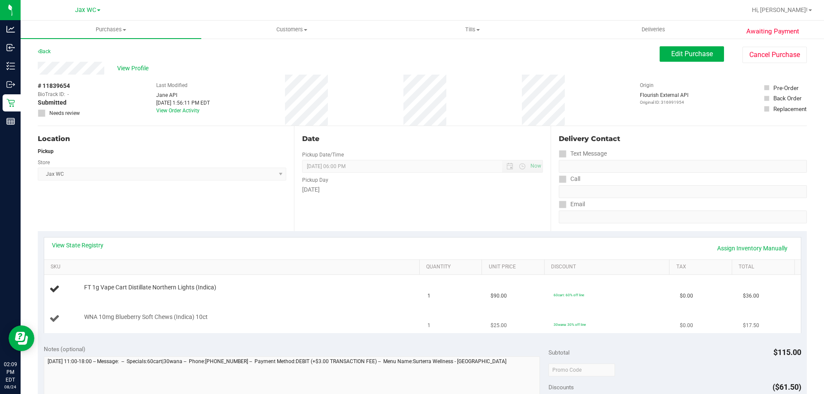
click at [372, 308] on td "WNA 10mg Blueberry Soft Chews (Indica) 10ct" at bounding box center [233, 319] width 379 height 29
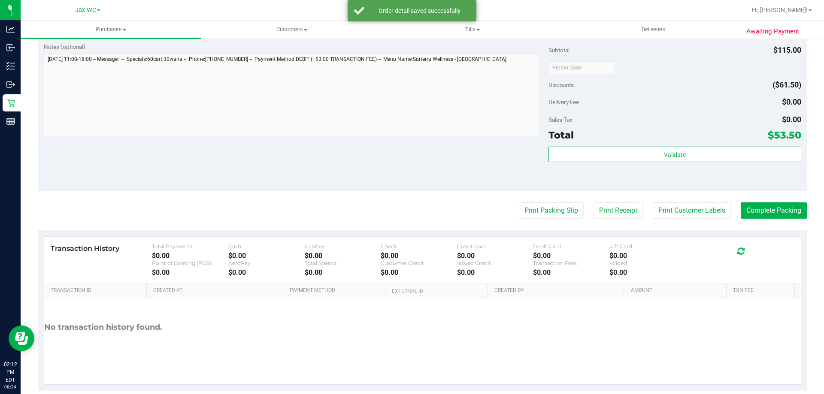
scroll to position [357, 0]
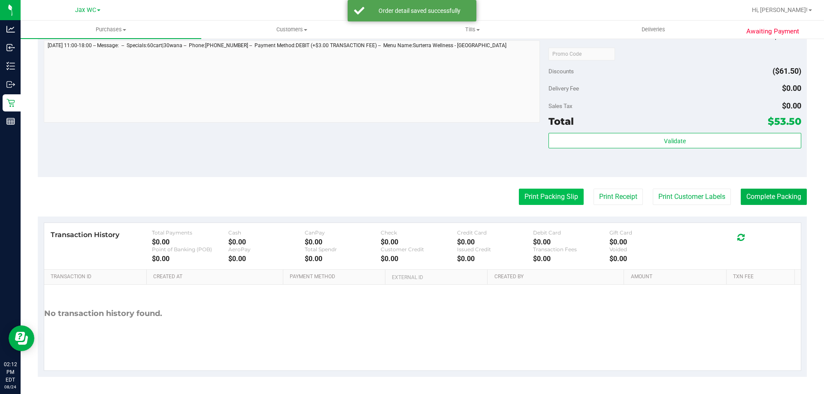
click at [542, 194] on button "Print Packing Slip" at bounding box center [551, 197] width 65 height 16
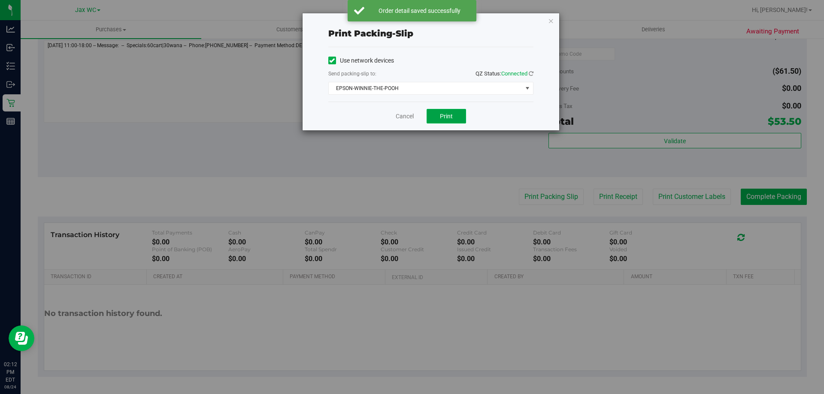
click at [446, 115] on span "Print" at bounding box center [446, 116] width 13 height 7
click at [401, 116] on link "Cancel" at bounding box center [405, 116] width 18 height 9
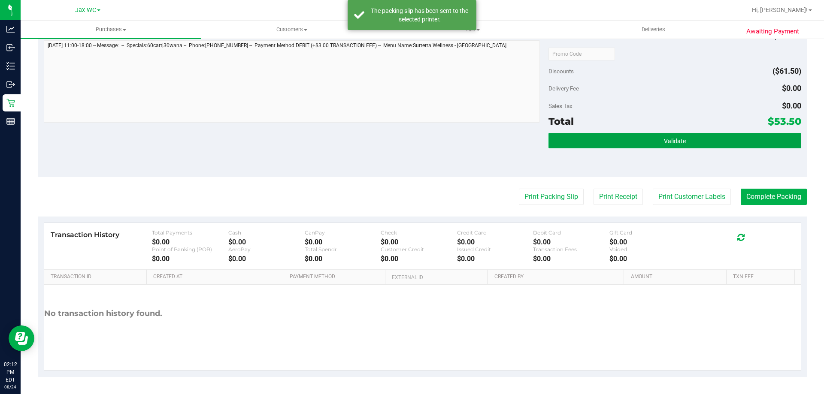
click at [728, 135] on button "Validate" at bounding box center [675, 140] width 252 height 15
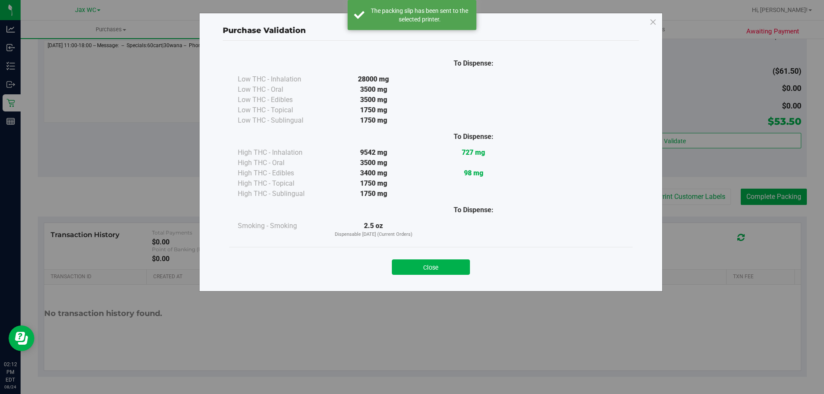
click at [789, 193] on div "Purchase Validation To Dispense: Low THC - Inhalation 28000 mg" at bounding box center [415, 197] width 831 height 394
click at [443, 267] on button "Close" at bounding box center [431, 267] width 78 height 15
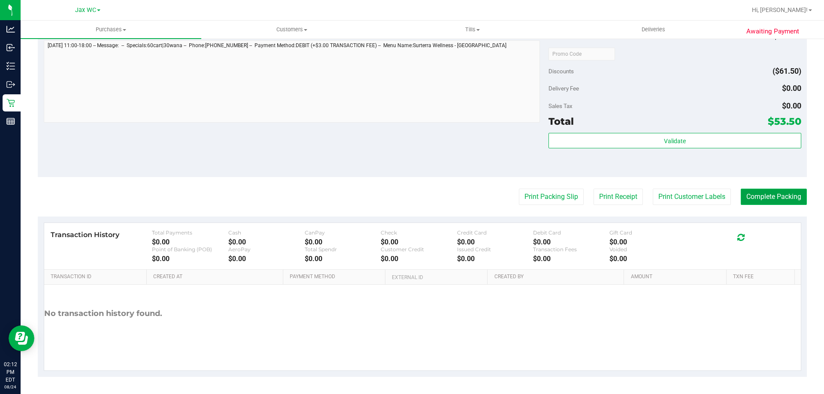
click at [748, 195] on button "Complete Packing" at bounding box center [774, 197] width 66 height 16
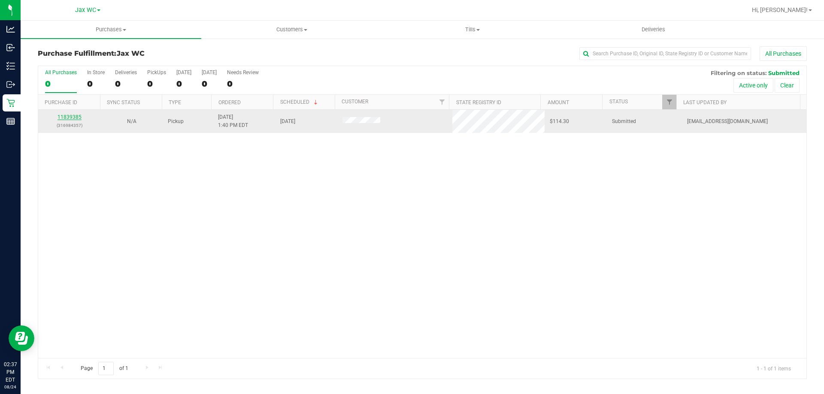
click at [67, 117] on link "11839385" at bounding box center [70, 117] width 24 height 6
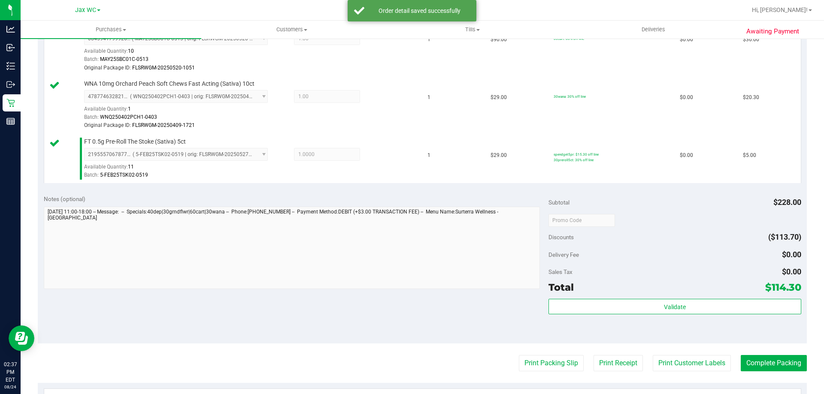
scroll to position [539, 0]
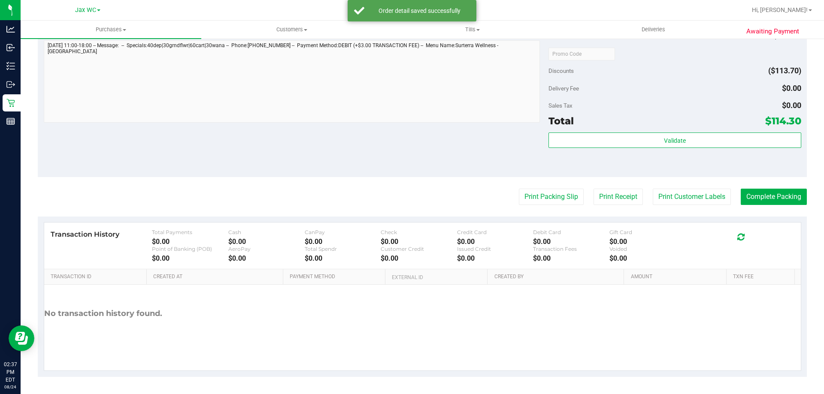
click at [698, 170] on div "Validate" at bounding box center [675, 152] width 252 height 39
click at [695, 194] on button "Print Customer Labels" at bounding box center [692, 197] width 78 height 16
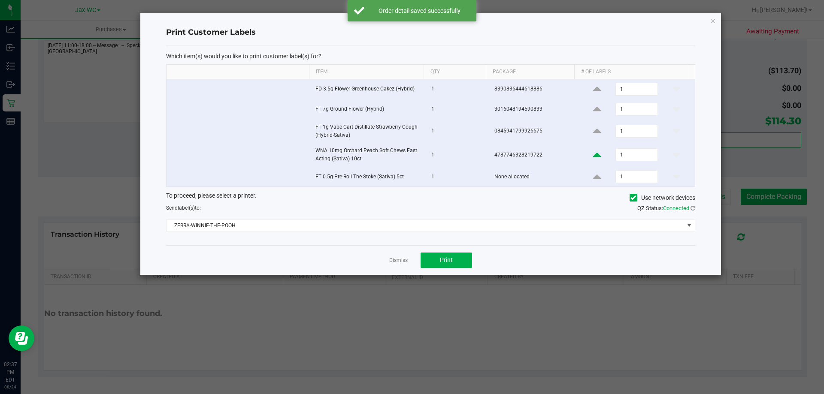
click at [596, 158] on icon at bounding box center [597, 155] width 8 height 11
click at [673, 160] on icon at bounding box center [677, 155] width 8 height 11
type input "1"
click at [646, 158] on input "1" at bounding box center [636, 155] width 41 height 12
click at [564, 210] on div "QZ Status: Connected" at bounding box center [566, 208] width 271 height 9
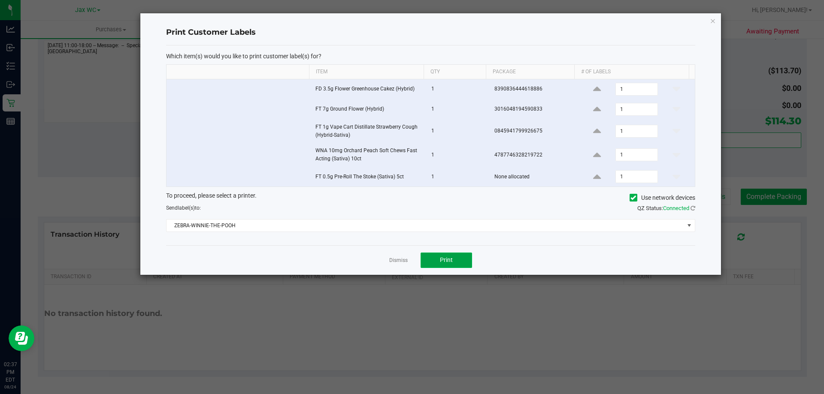
click at [446, 254] on button "Print" at bounding box center [447, 260] width 52 height 15
click at [392, 258] on link "Dismiss" at bounding box center [398, 260] width 18 height 7
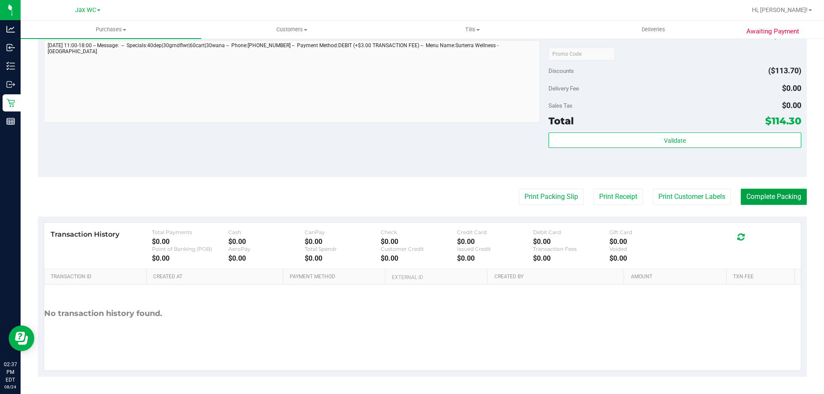
click at [777, 191] on button "Complete Packing" at bounding box center [774, 197] width 66 height 16
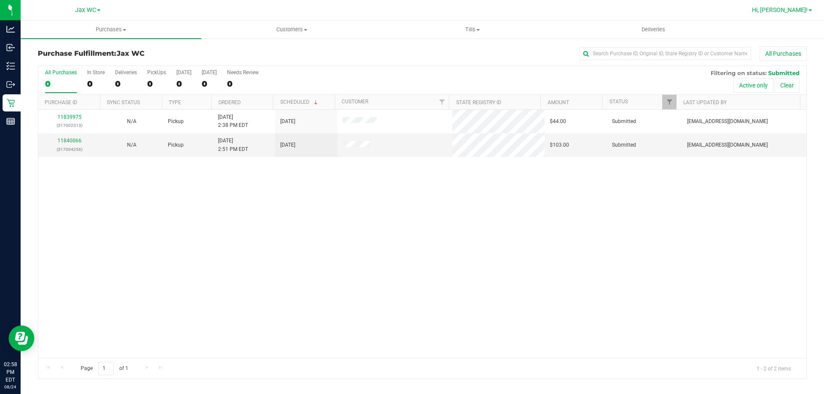
click at [803, 10] on span "Hi, [PERSON_NAME]!" at bounding box center [780, 9] width 56 height 7
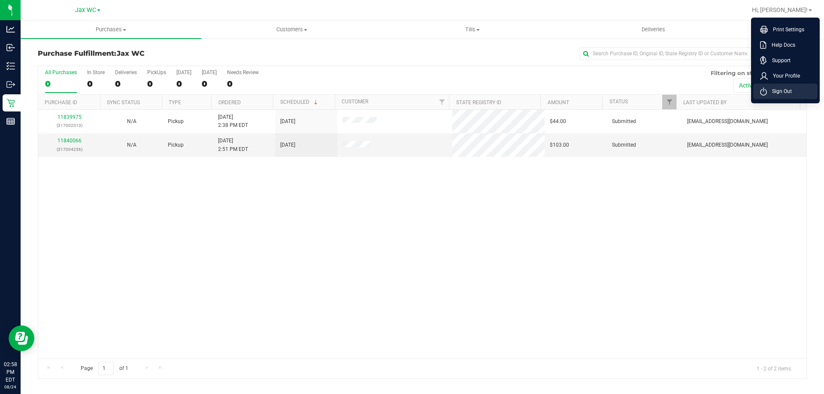
click at [805, 95] on li "Sign Out" at bounding box center [785, 91] width 64 height 15
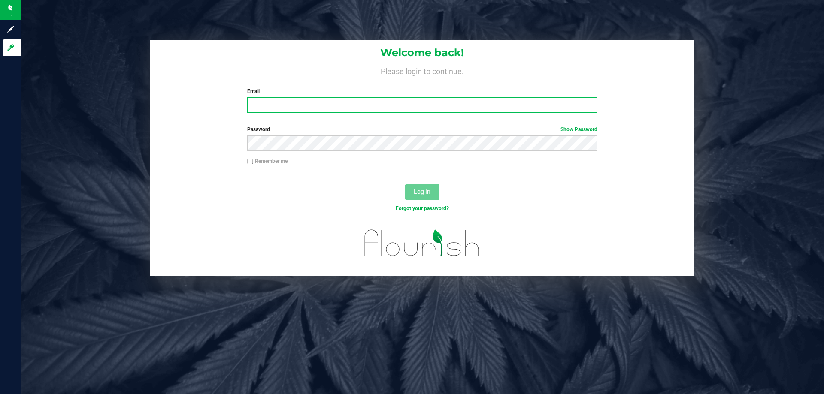
click at [342, 110] on input "Email" at bounding box center [422, 104] width 350 height 15
type input "[EMAIL_ADDRESS][DOMAIN_NAME]"
click at [405, 185] on button "Log In" at bounding box center [422, 192] width 34 height 15
